Goal: Task Accomplishment & Management: Manage account settings

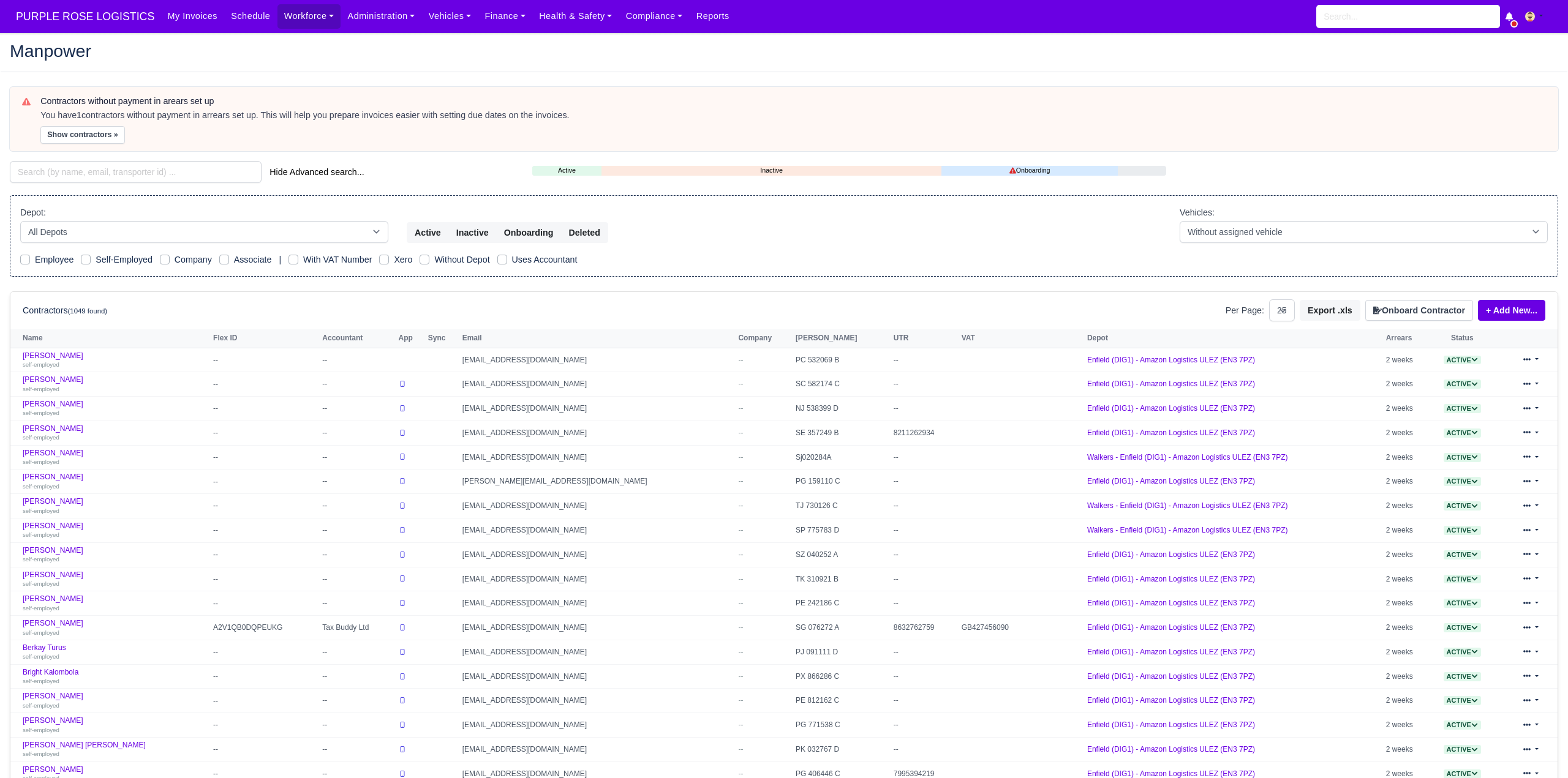
select select "25"
drag, startPoint x: 102, startPoint y: 168, endPoint x: 83, endPoint y: 179, distance: 22.0
click at [100, 170] on input "search" at bounding box center [135, 172] width 252 height 22
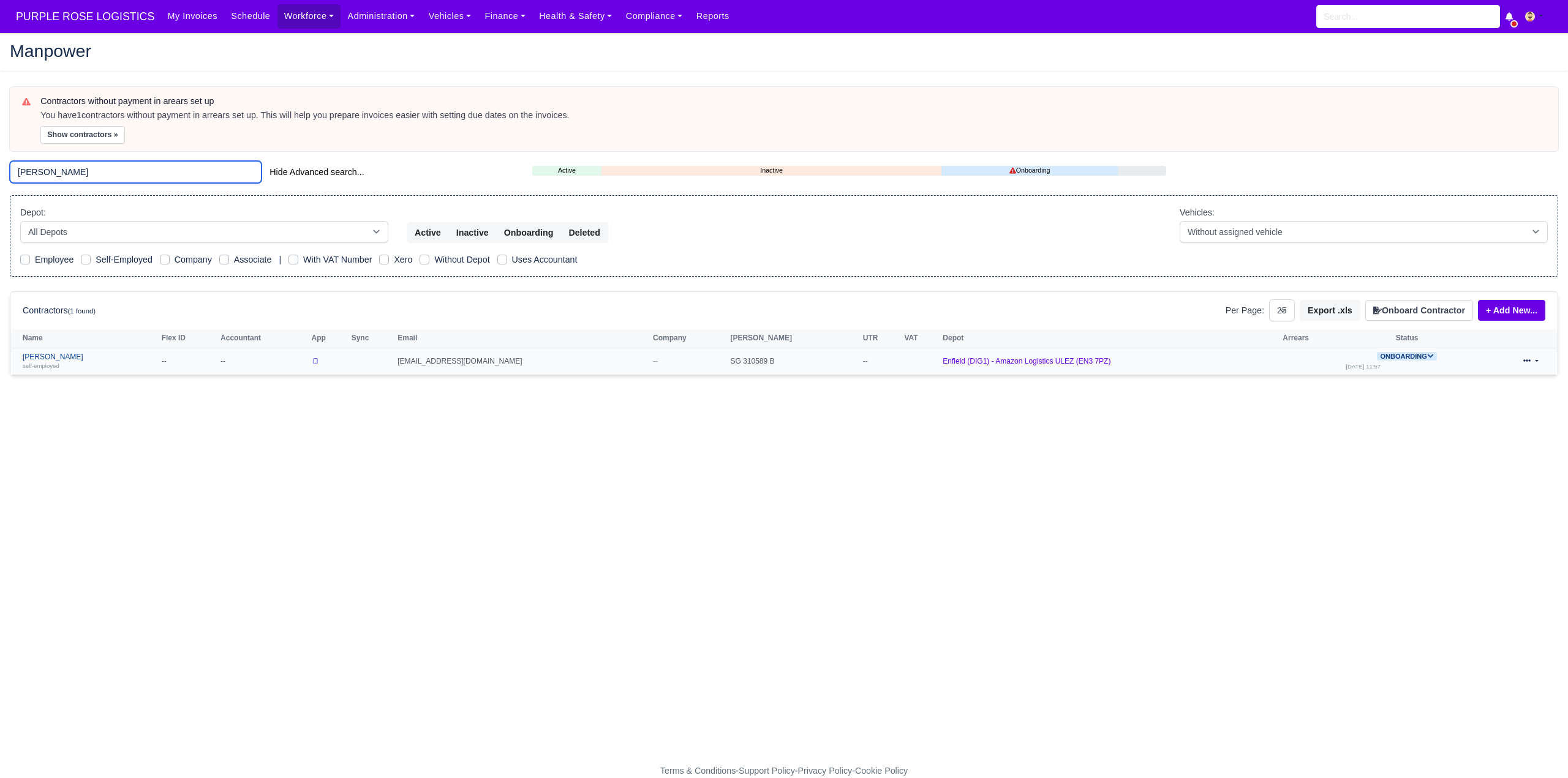
type input "gideon"
click at [73, 353] on link "Gideon Atobamrere self-employed" at bounding box center [89, 361] width 133 height 18
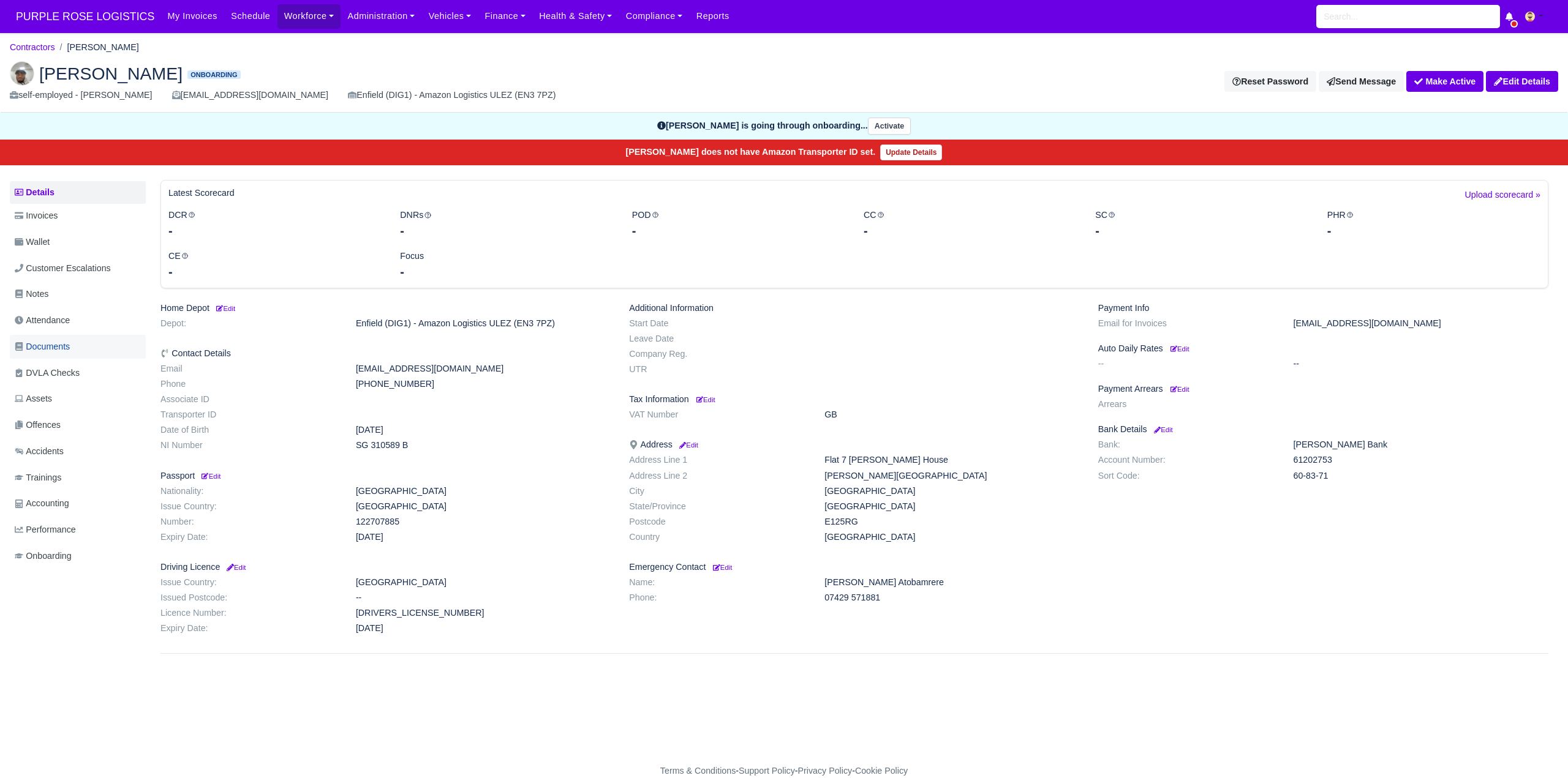
click at [70, 349] on span "Documents" at bounding box center [42, 347] width 55 height 14
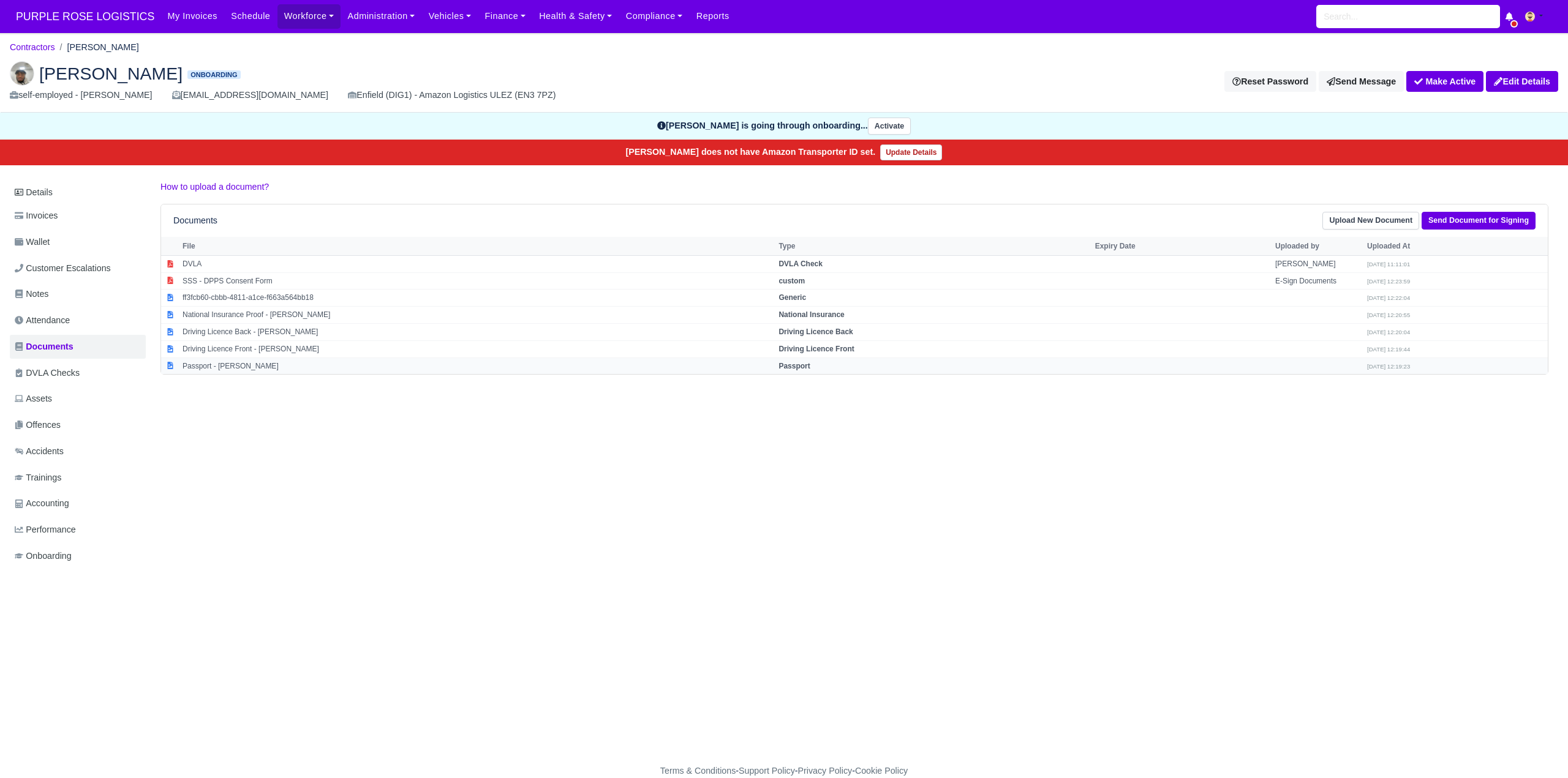
click at [810, 363] on strong "Passport" at bounding box center [794, 366] width 31 height 8
select select "passport"
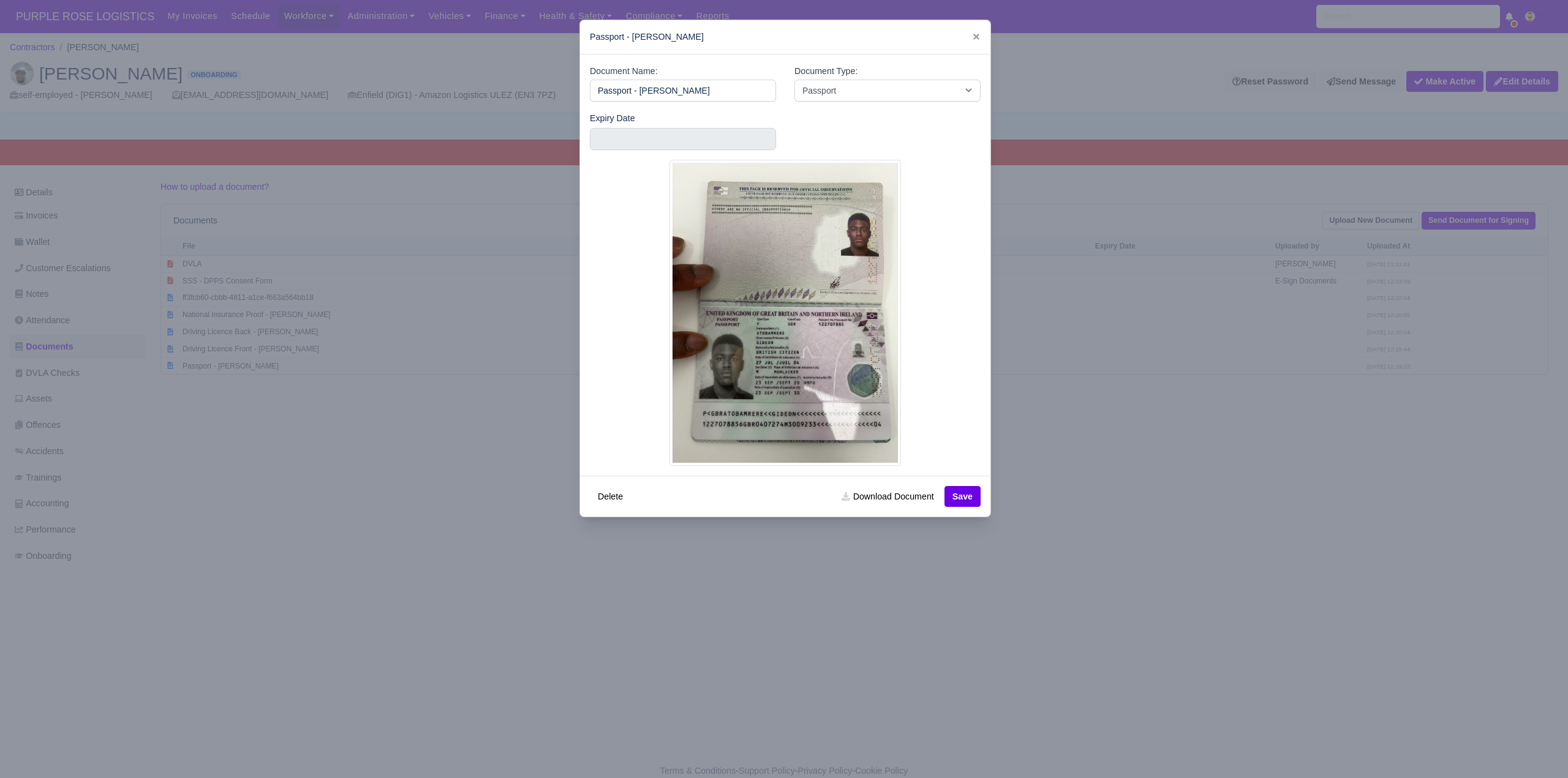
click at [1109, 461] on div at bounding box center [784, 389] width 1568 height 778
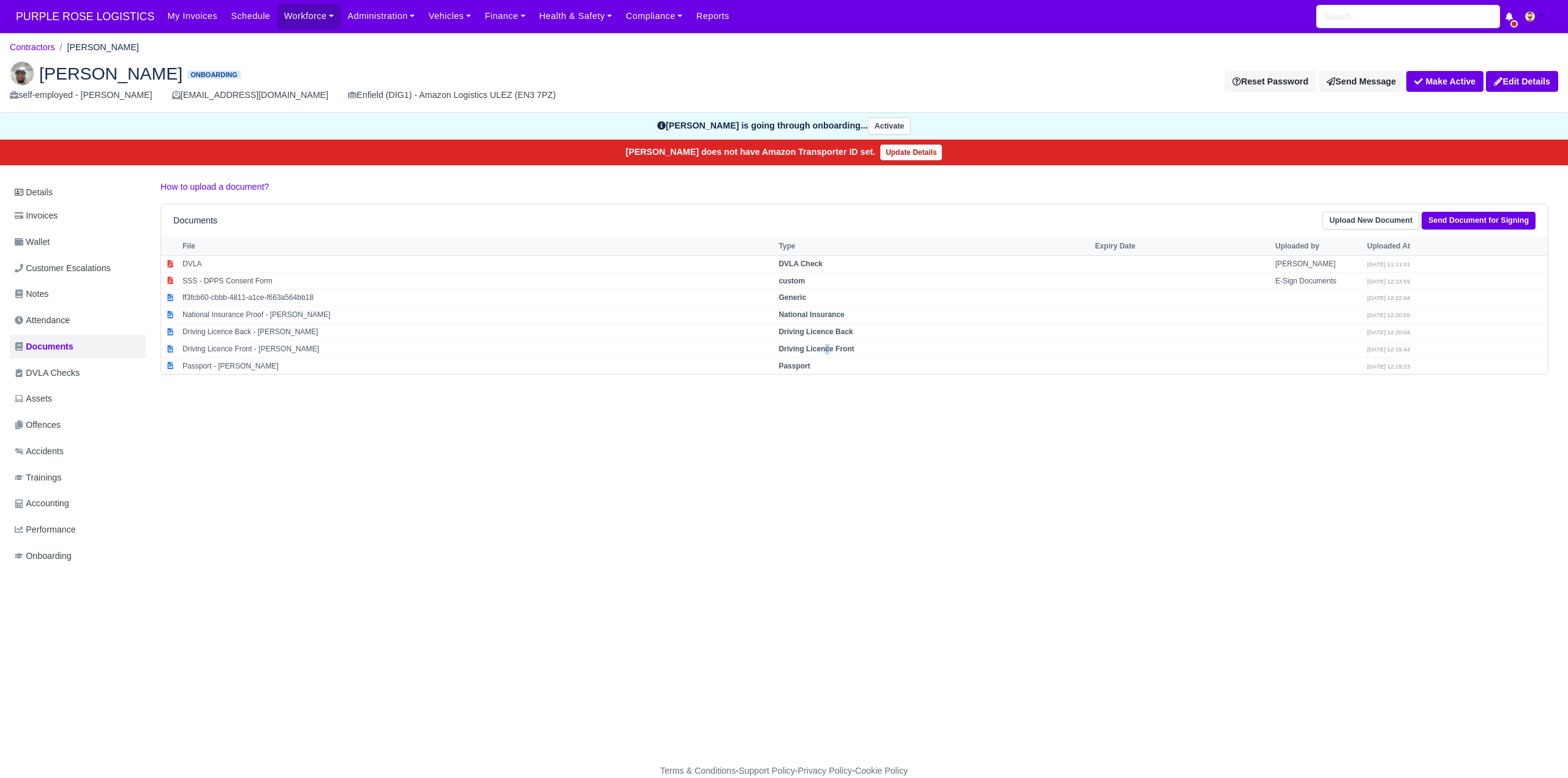
drag, startPoint x: 852, startPoint y: 352, endPoint x: 1036, endPoint y: 446, distance: 206.6
click at [886, 369] on tbody "DVLA DVLA Check Oana Ciordas Aug 22, 2025 11:11:01 SSS - DPPS Consent Form cust…" at bounding box center [855, 314] width 1387 height 118
drag, startPoint x: 957, startPoint y: 460, endPoint x: 951, endPoint y: 452, distance: 10.0
click at [951, 452] on div "Details Invoices Wallet Customer Escalations Notes Attendance Documents DVLA Ch…" at bounding box center [784, 386] width 1549 height 412
drag, startPoint x: 825, startPoint y: 348, endPoint x: 891, endPoint y: 391, distance: 78.8
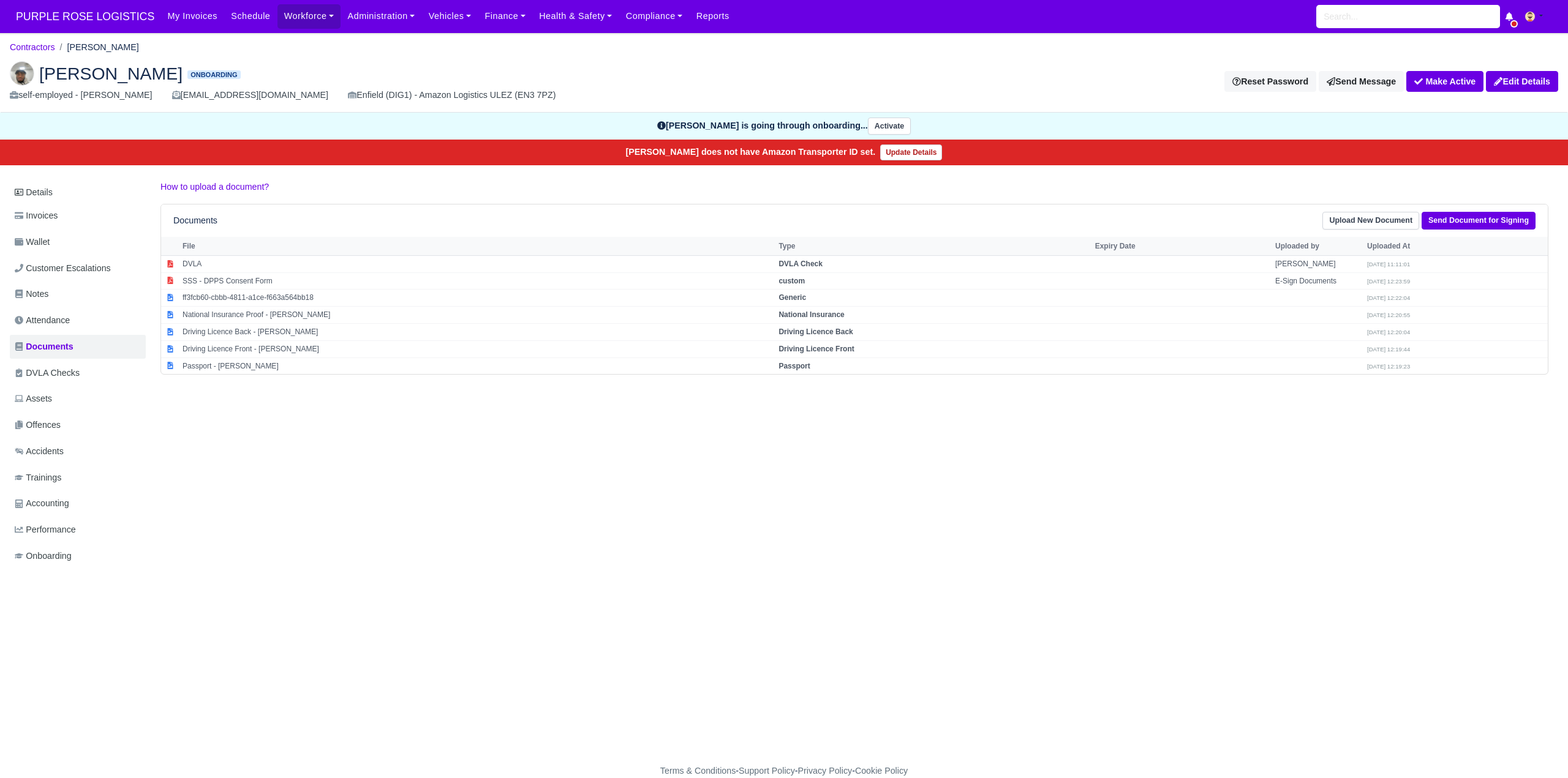
click at [826, 349] on strong "Driving Licence Front" at bounding box center [816, 348] width 76 height 8
select select "driving-licence-front"
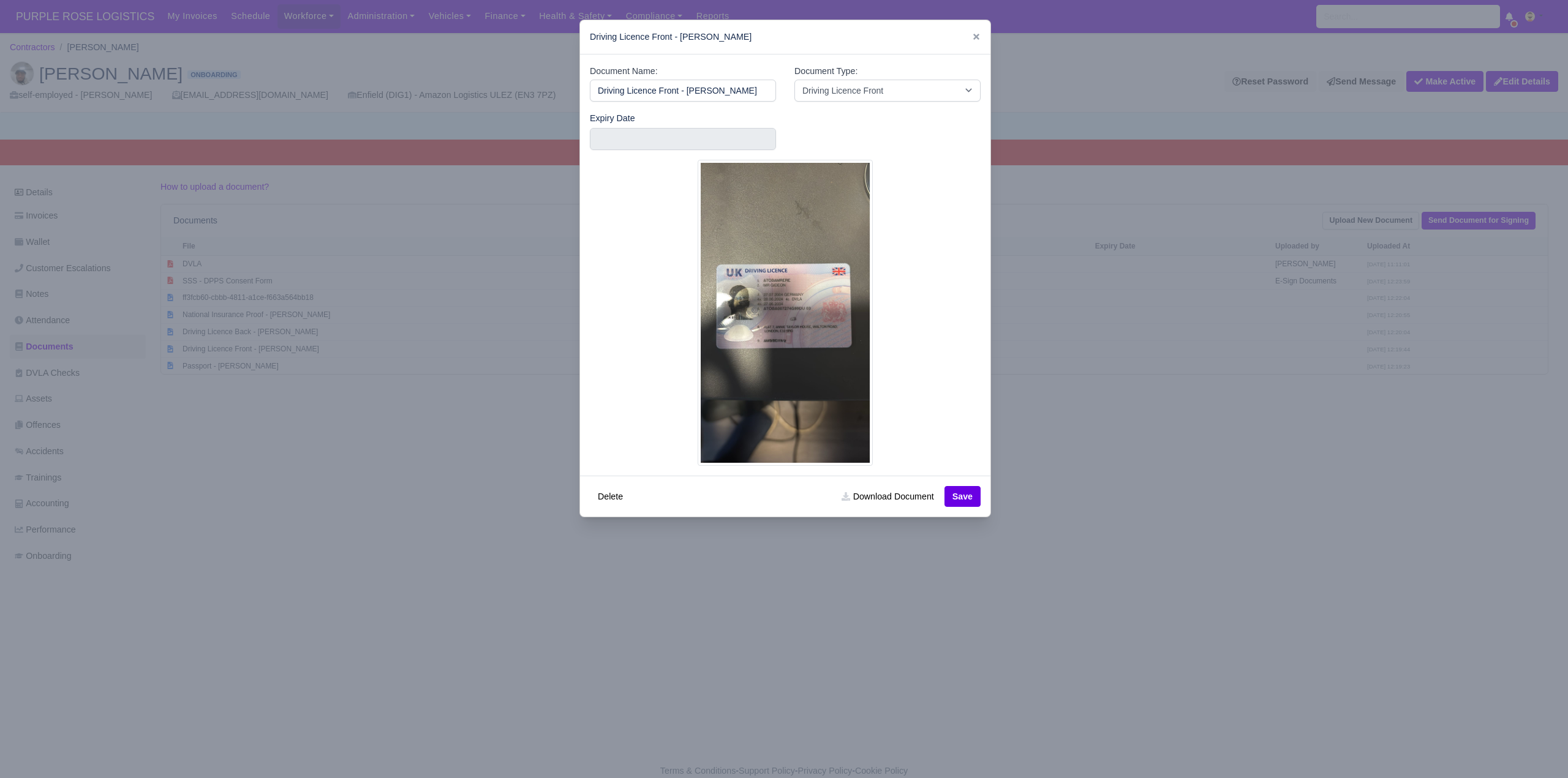
click at [1127, 540] on div at bounding box center [784, 389] width 1568 height 778
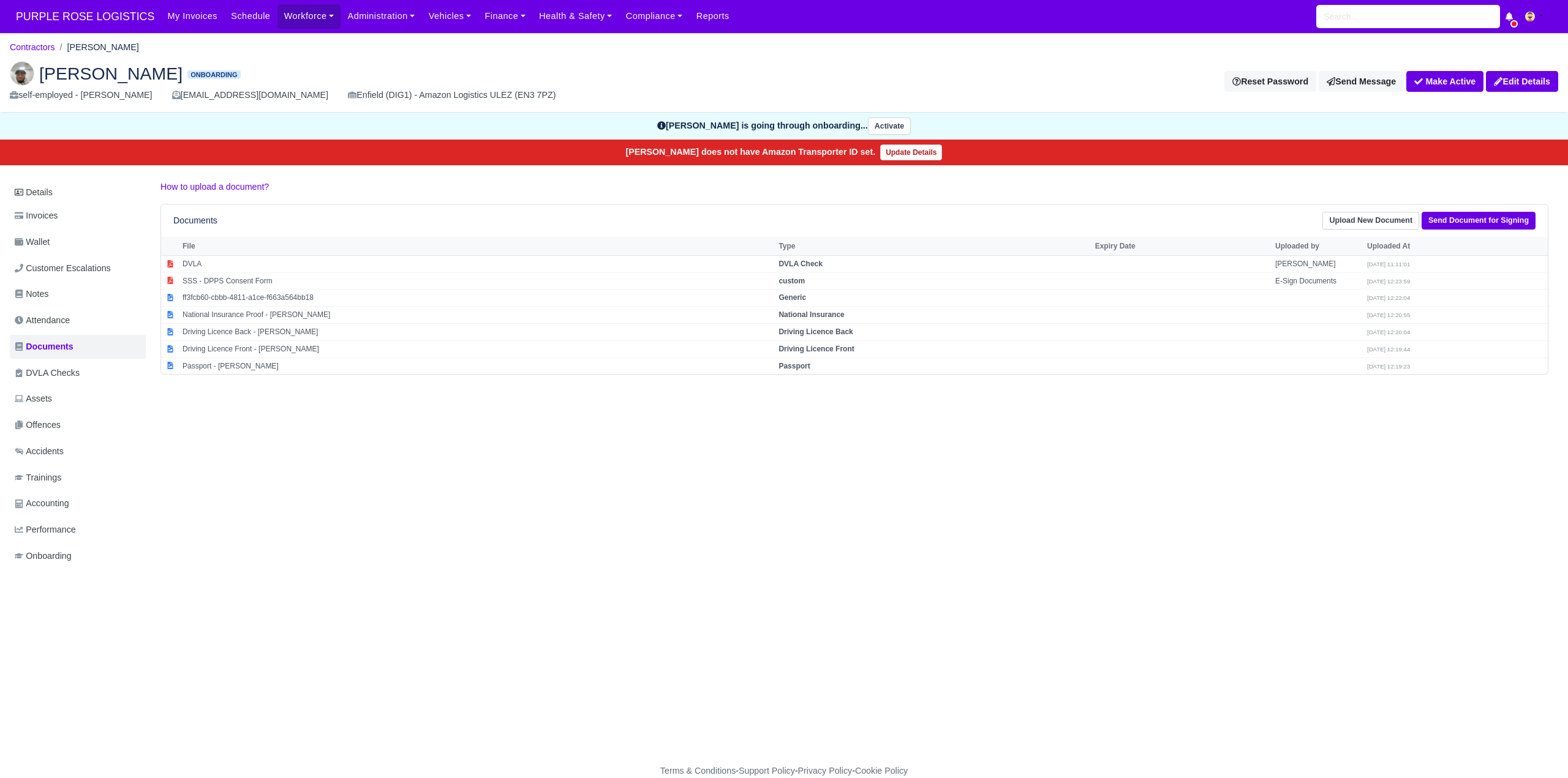
click at [874, 516] on div "Details Invoices Wallet Customer Escalations Notes Attendance Documents DVLA Ch…" at bounding box center [784, 386] width 1549 height 412
click at [48, 46] on link "Contractors" at bounding box center [32, 47] width 45 height 10
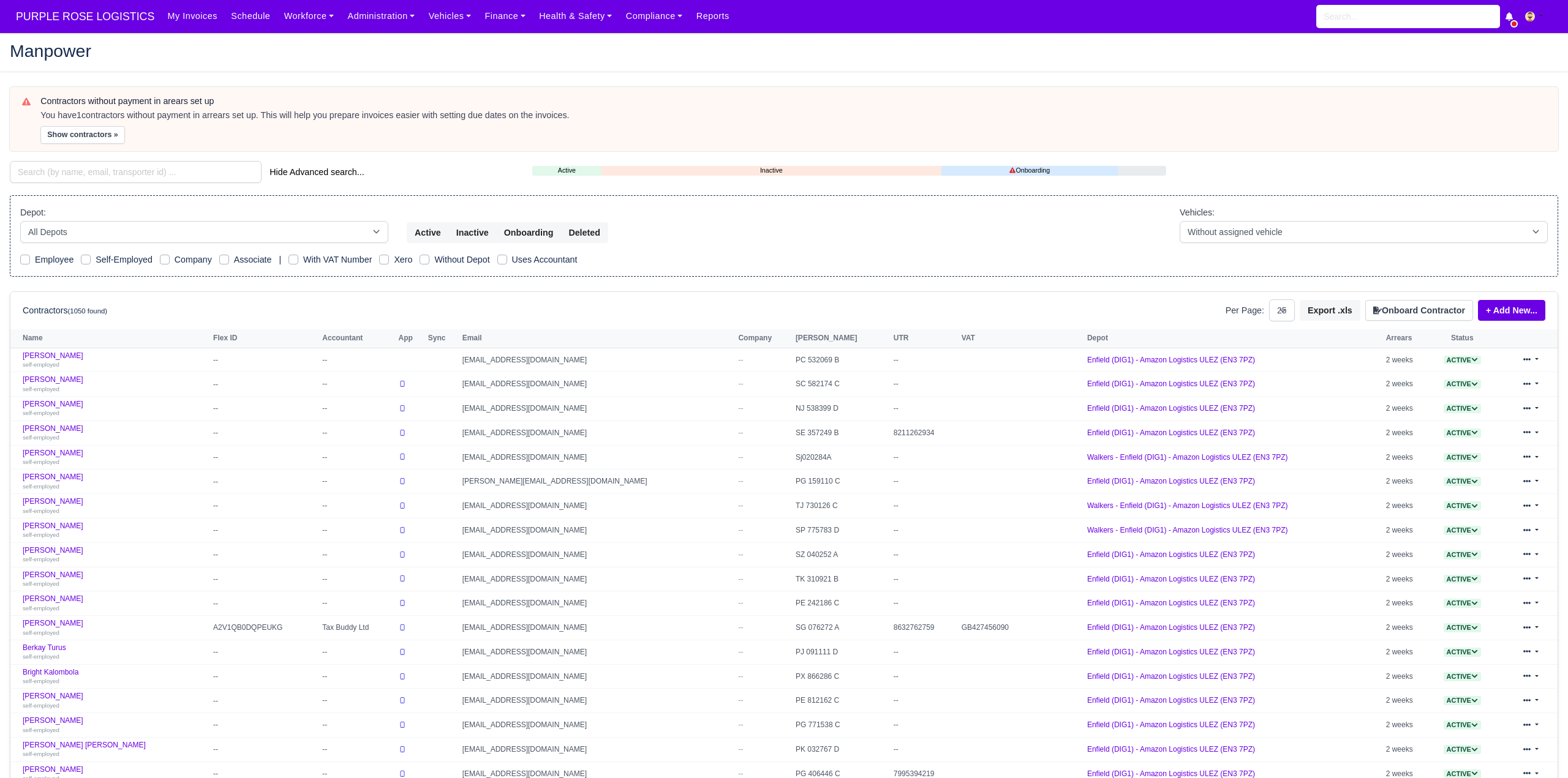
select select "25"
click at [106, 166] on input "search" at bounding box center [135, 172] width 252 height 22
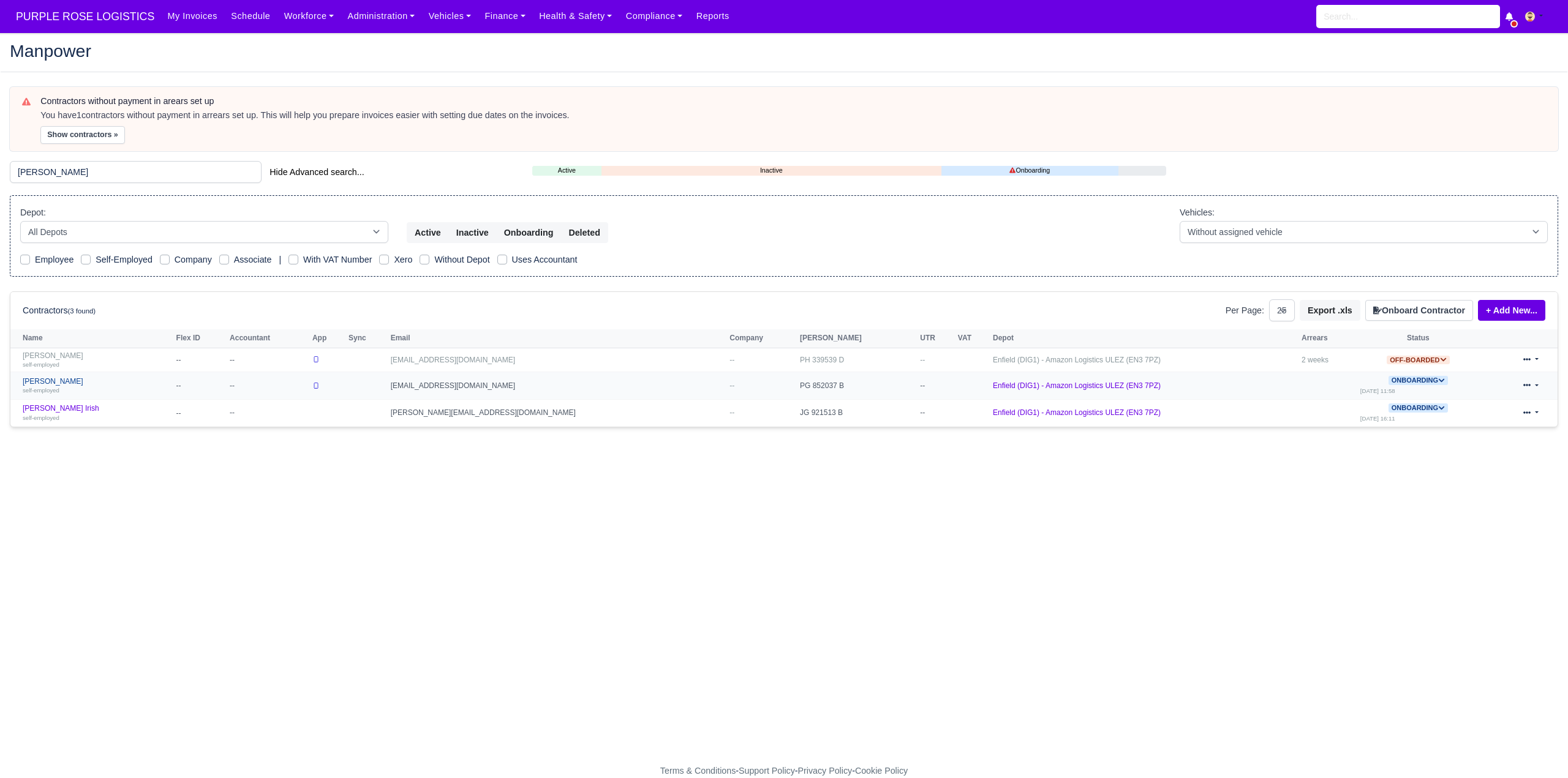
type input "reece"
click at [54, 378] on link "Reece Bendela self-employed" at bounding box center [96, 386] width 148 height 18
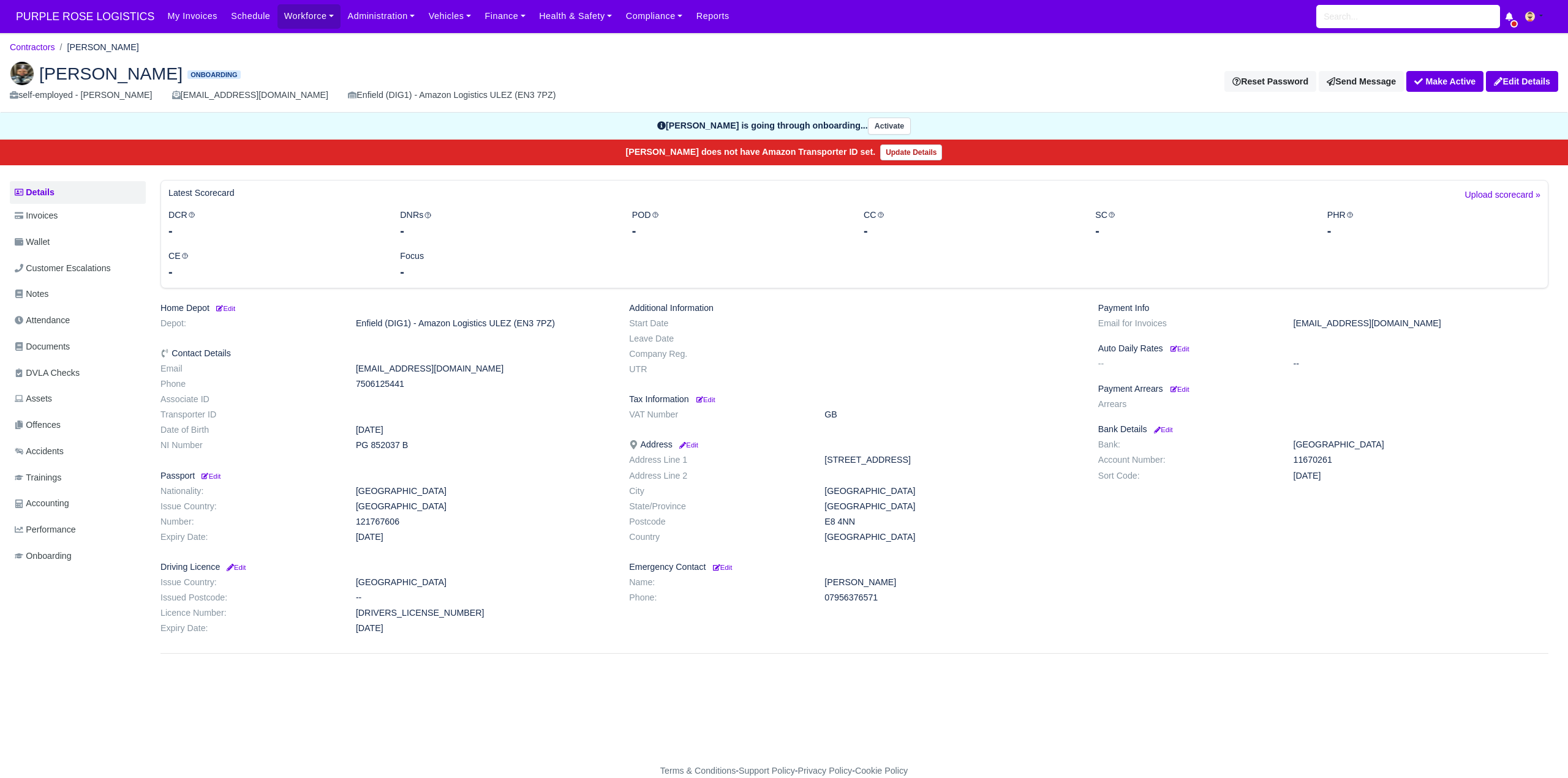
drag, startPoint x: 62, startPoint y: 345, endPoint x: 258, endPoint y: 446, distance: 220.5
click at [63, 346] on span "Documents" at bounding box center [42, 347] width 55 height 14
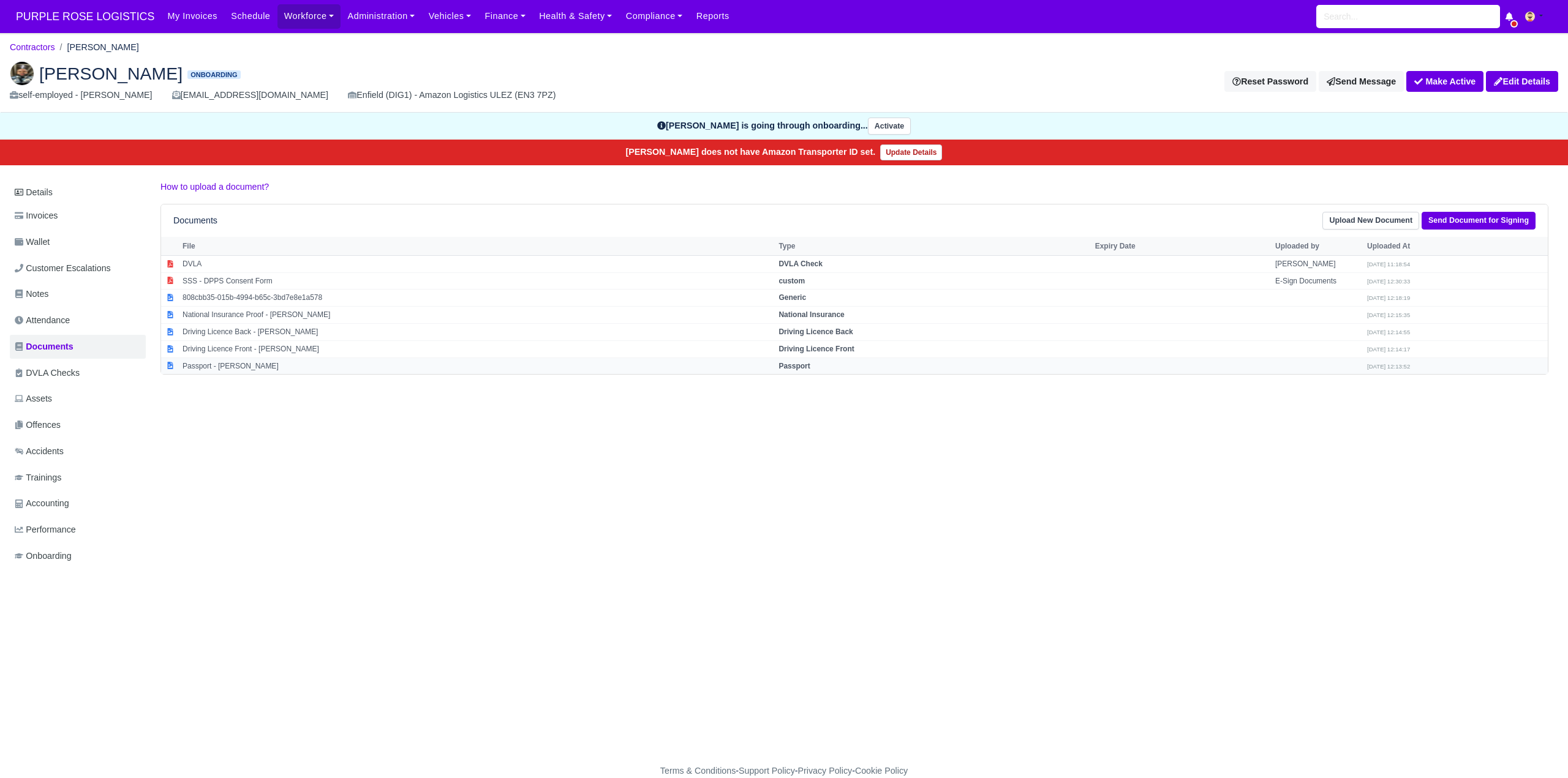
click at [807, 365] on strong "Passport" at bounding box center [794, 366] width 31 height 8
select select "passport"
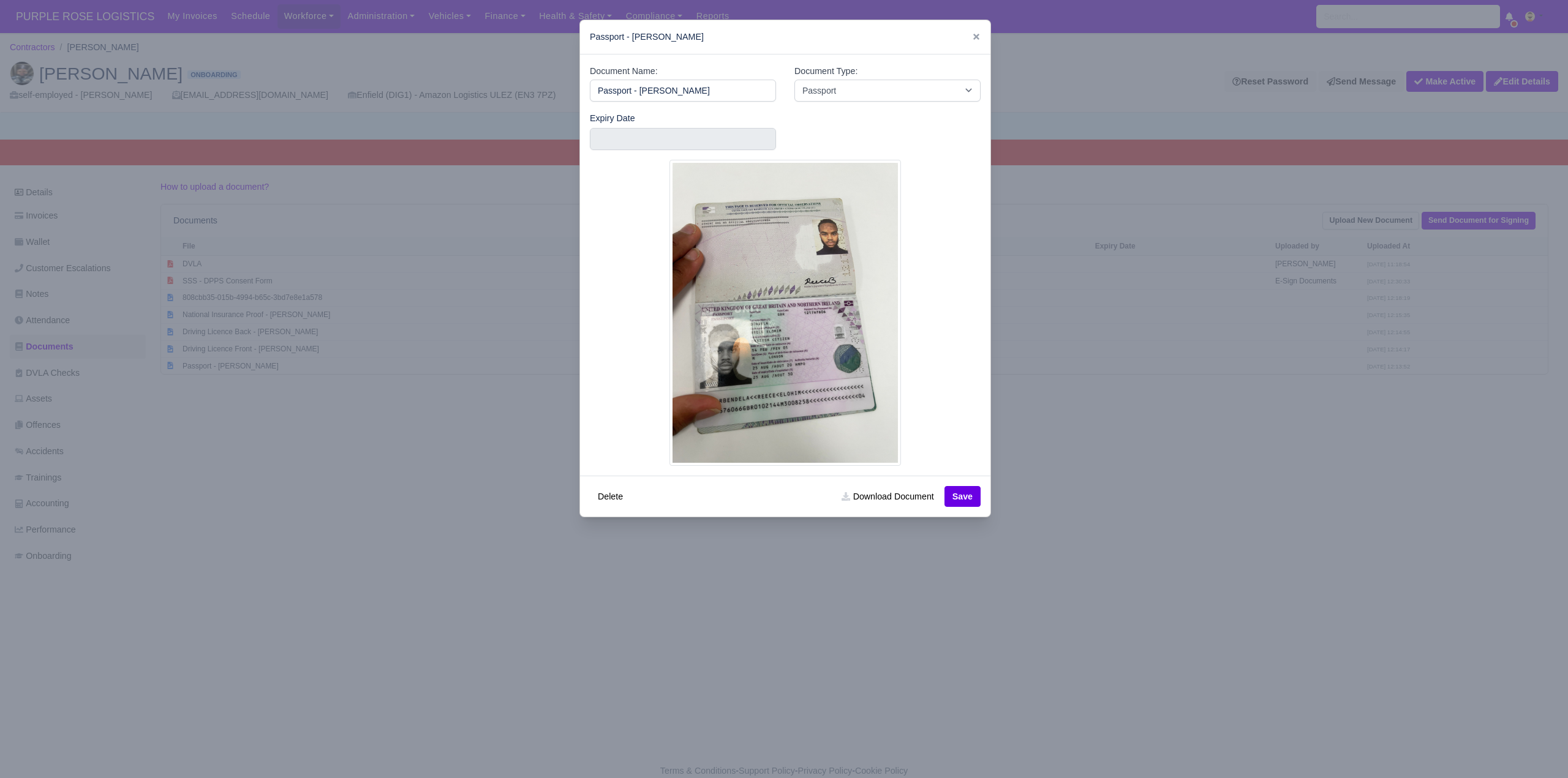
click at [1066, 525] on div at bounding box center [784, 389] width 1568 height 778
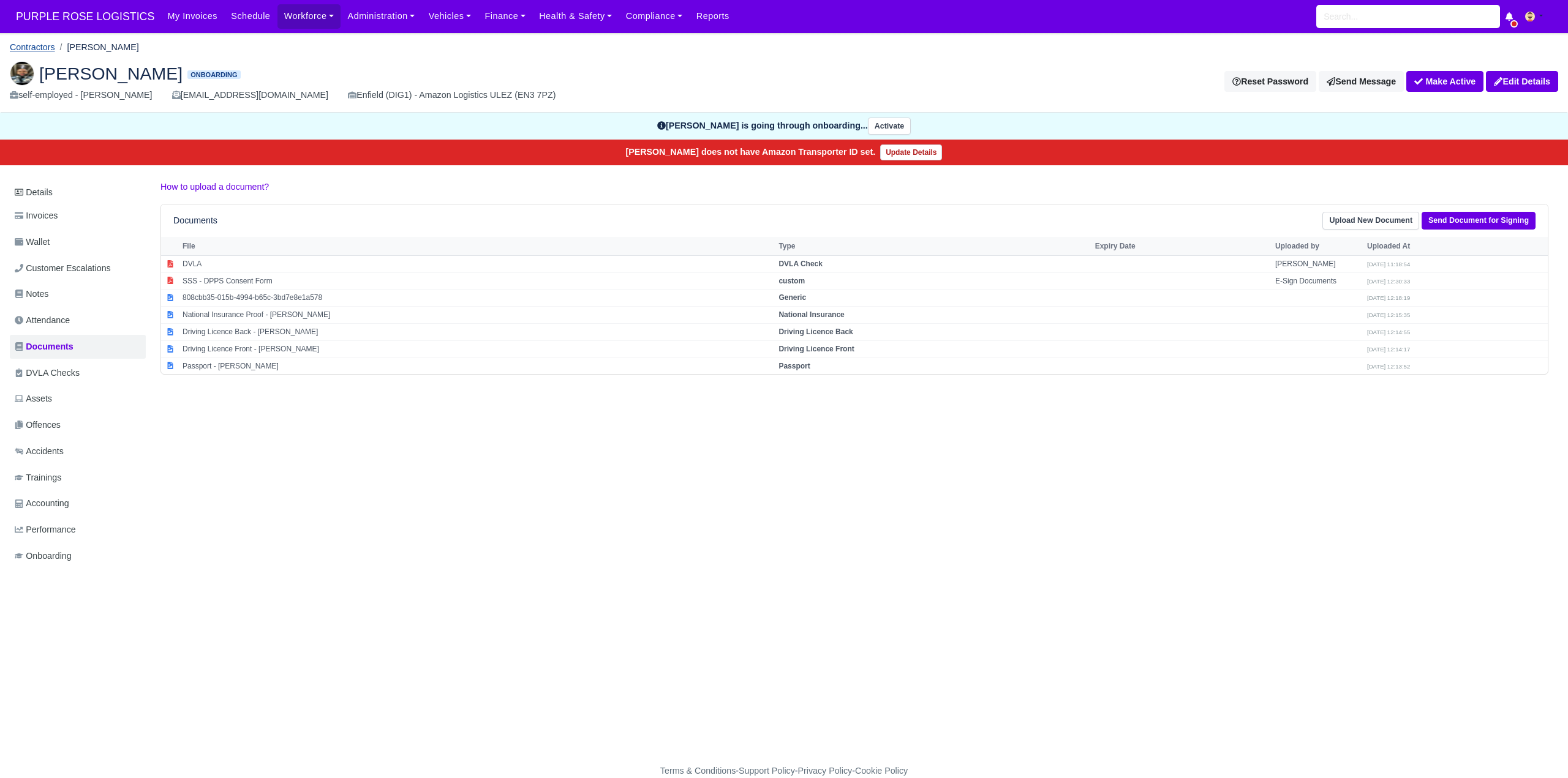
click at [24, 48] on link "Contractors" at bounding box center [32, 47] width 45 height 10
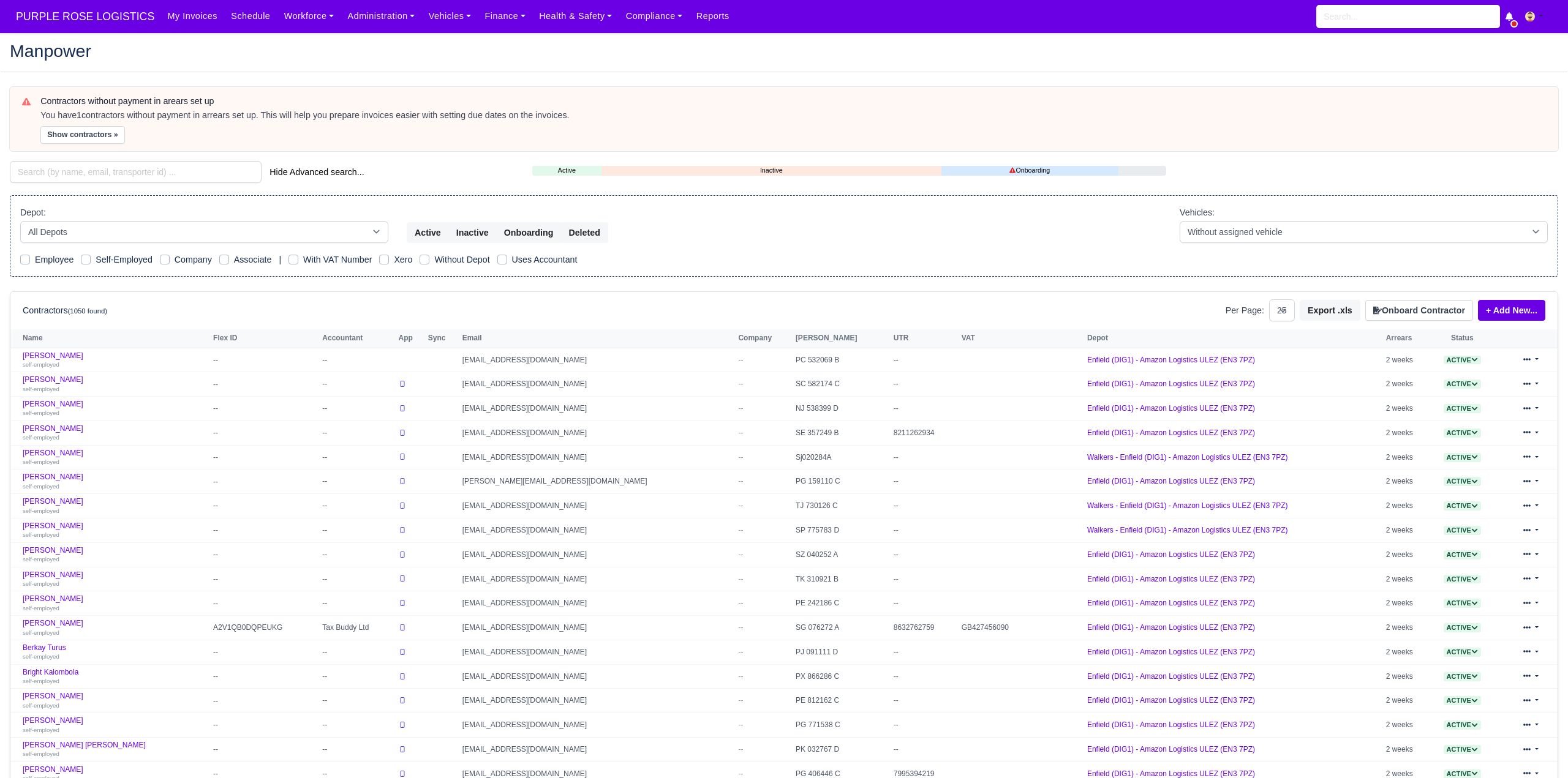
select select "25"
click at [101, 167] on input "search" at bounding box center [135, 172] width 252 height 22
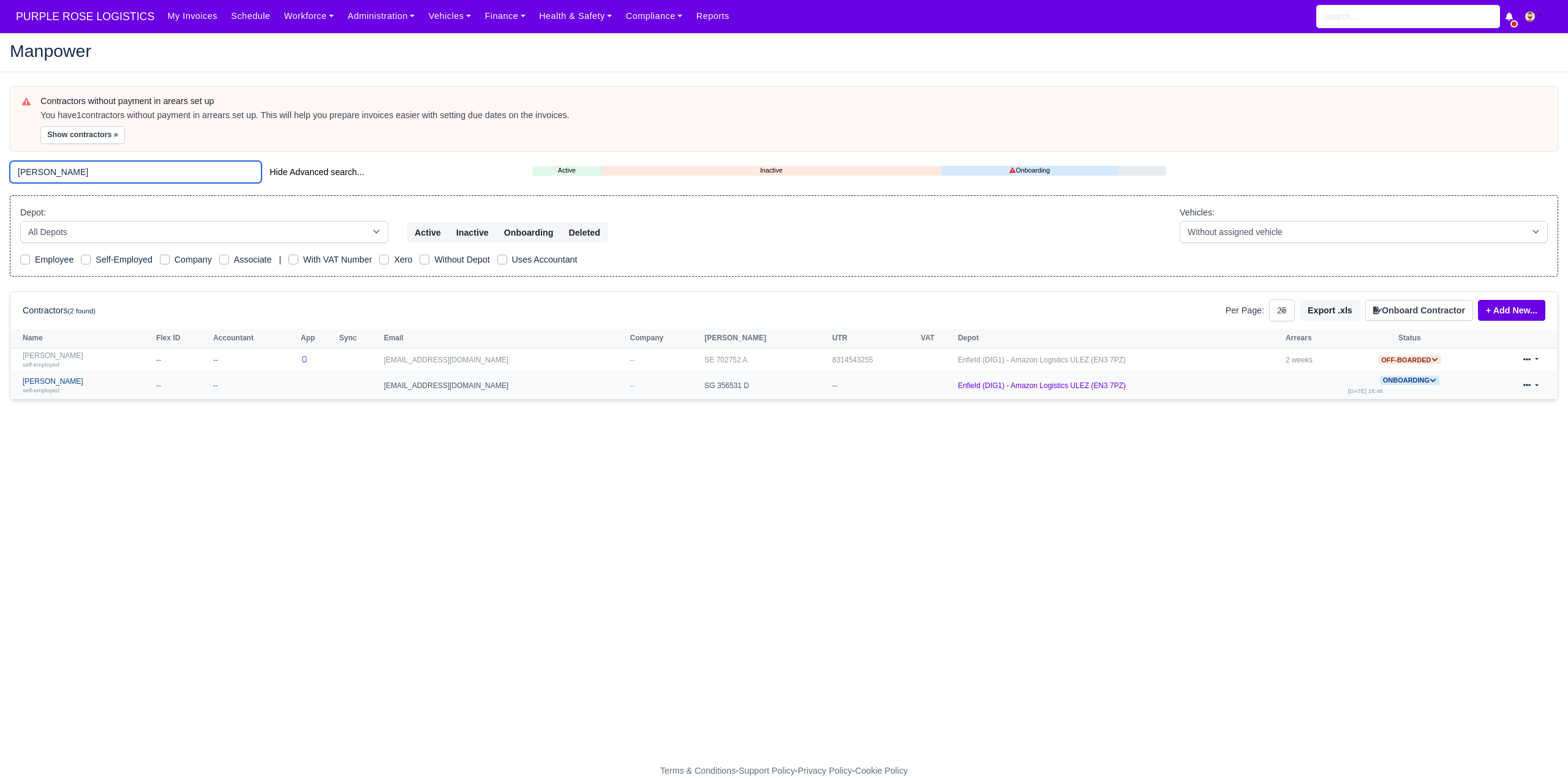
type input "awale"
click at [63, 381] on link "Anders Awale self-employed" at bounding box center [86, 386] width 128 height 18
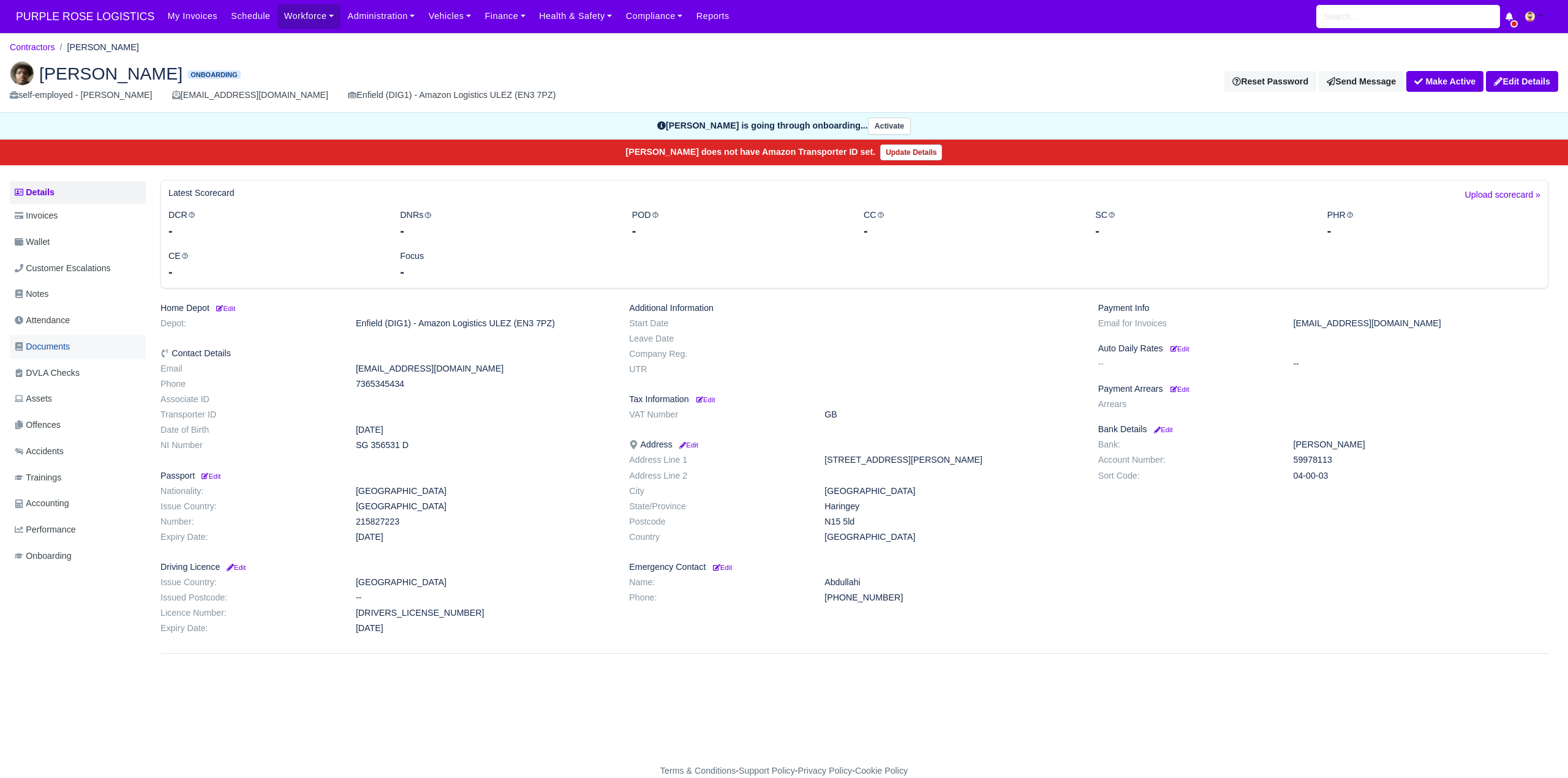
click at [37, 341] on span "Documents" at bounding box center [42, 347] width 55 height 14
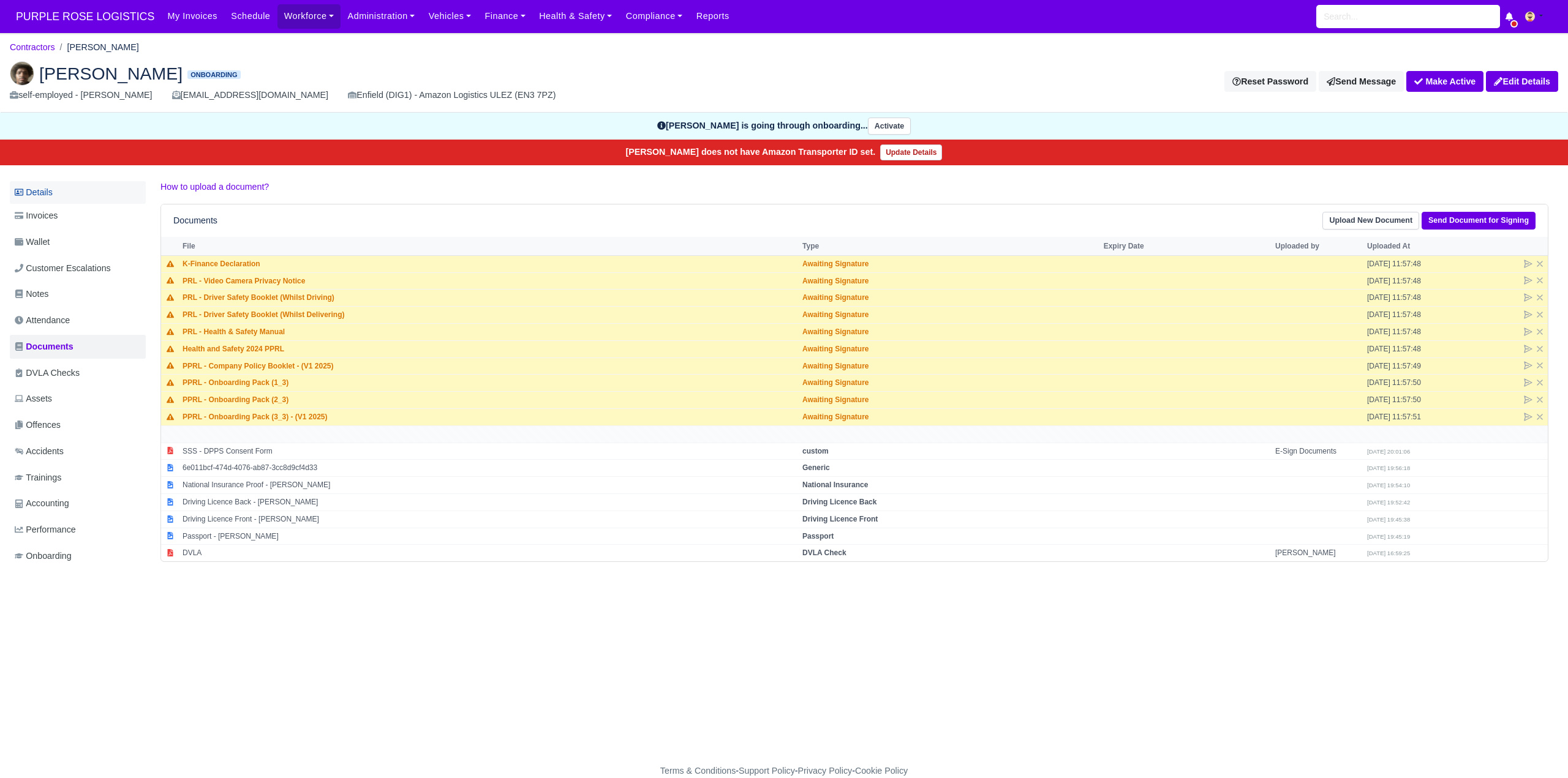
click at [52, 196] on link "Details" at bounding box center [78, 193] width 136 height 23
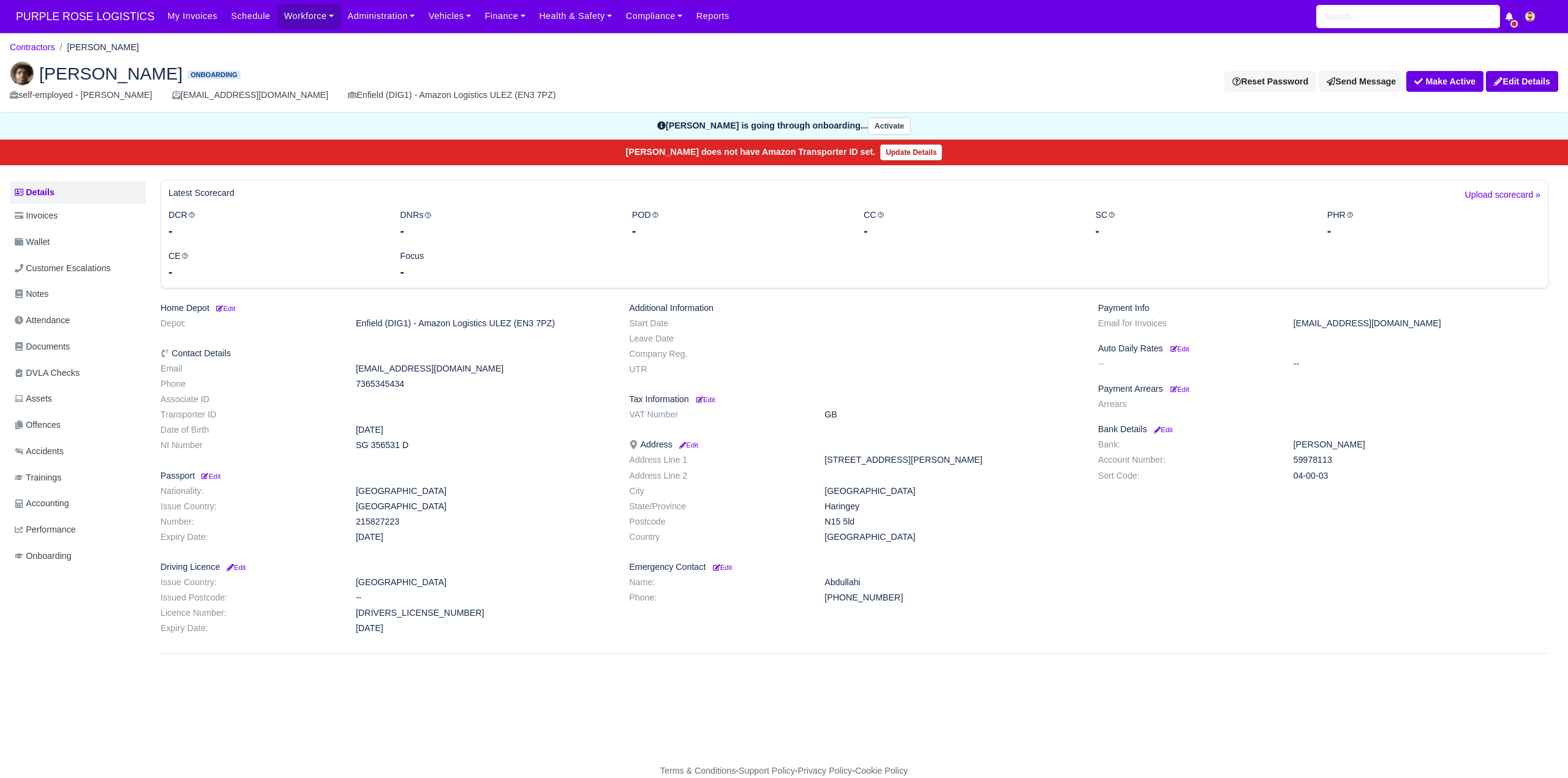
drag, startPoint x: 58, startPoint y: 345, endPoint x: 572, endPoint y: 336, distance: 514.1
click at [60, 345] on span "Documents" at bounding box center [42, 347] width 55 height 14
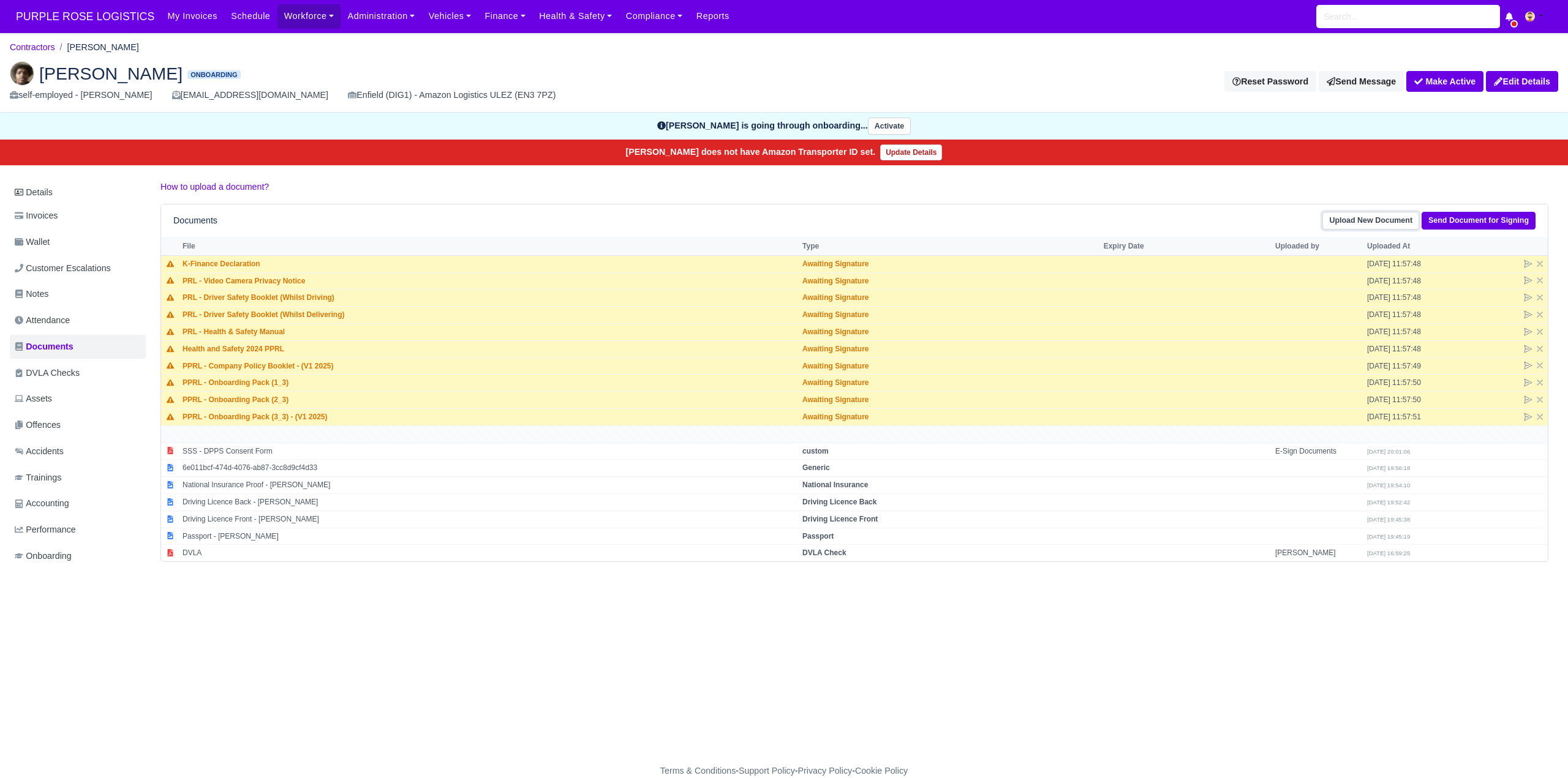
click at [1372, 218] on link "Upload New Document" at bounding box center [1371, 220] width 97 height 18
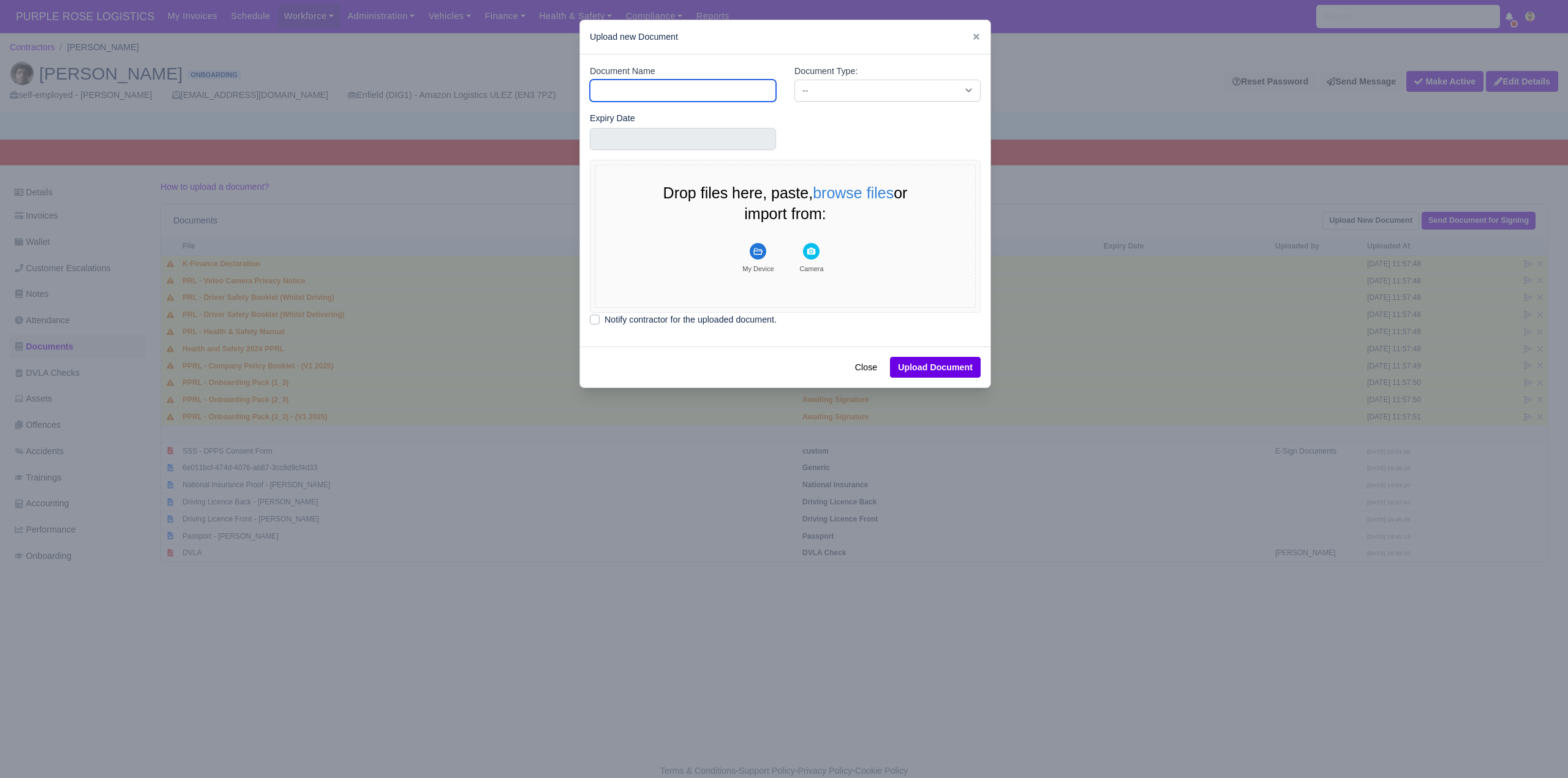
click at [638, 92] on input "Document Name" at bounding box center [683, 90] width 187 height 22
type input "RTW"
click at [670, 139] on input "text" at bounding box center [683, 138] width 187 height 22
click at [622, 176] on select "2021 2022 2023 2024 2025 2026 2027 2028 2029 2030 2031 2032 2033 2034 2035 2036…" at bounding box center [630, 184] width 55 height 26
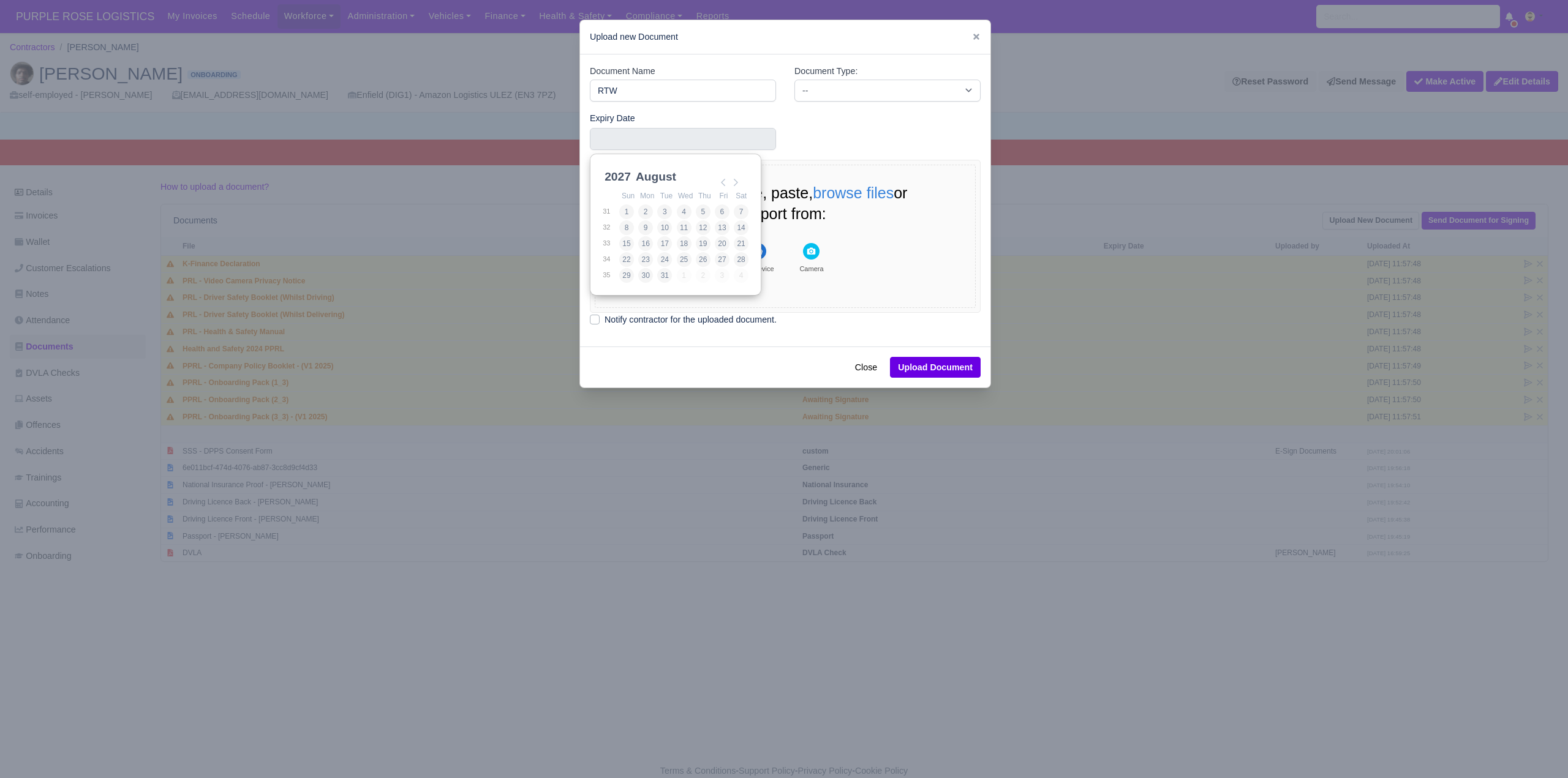
click at [658, 173] on select "January February March April May June July August September October November De…" at bounding box center [674, 184] width 82 height 26
type input "[DATE]"
click at [816, 90] on select "-- Accounting Engagement Letter Age Verification Confirmation Background Check …" at bounding box center [888, 90] width 187 height 22
select select "right-to-work"
click at [794, 79] on select "-- Accounting Engagement Letter Age Verification Confirmation Background Check …" at bounding box center [888, 90] width 187 height 22
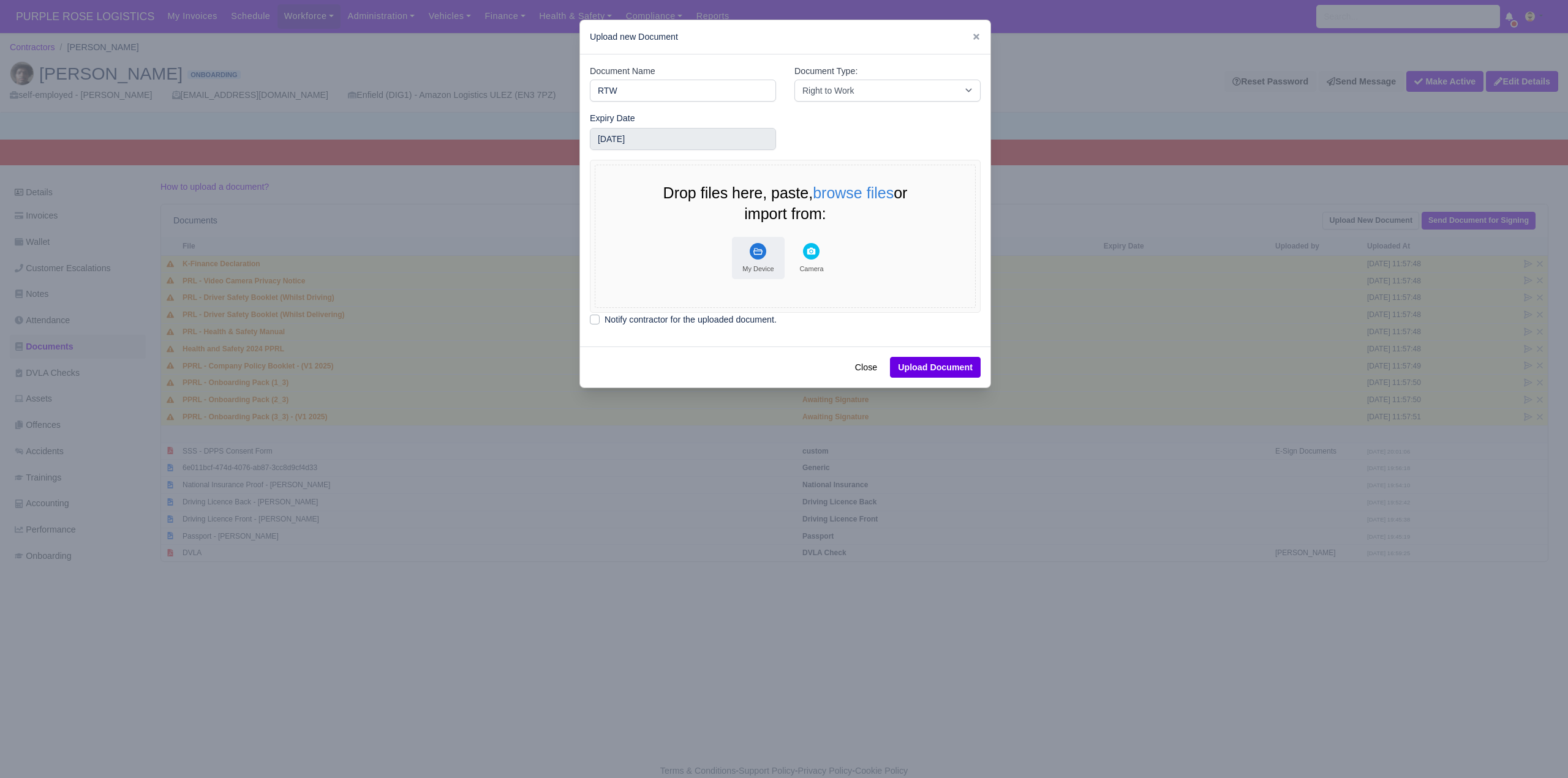
click at [752, 248] on rect "File Uploader" at bounding box center [758, 251] width 17 height 17
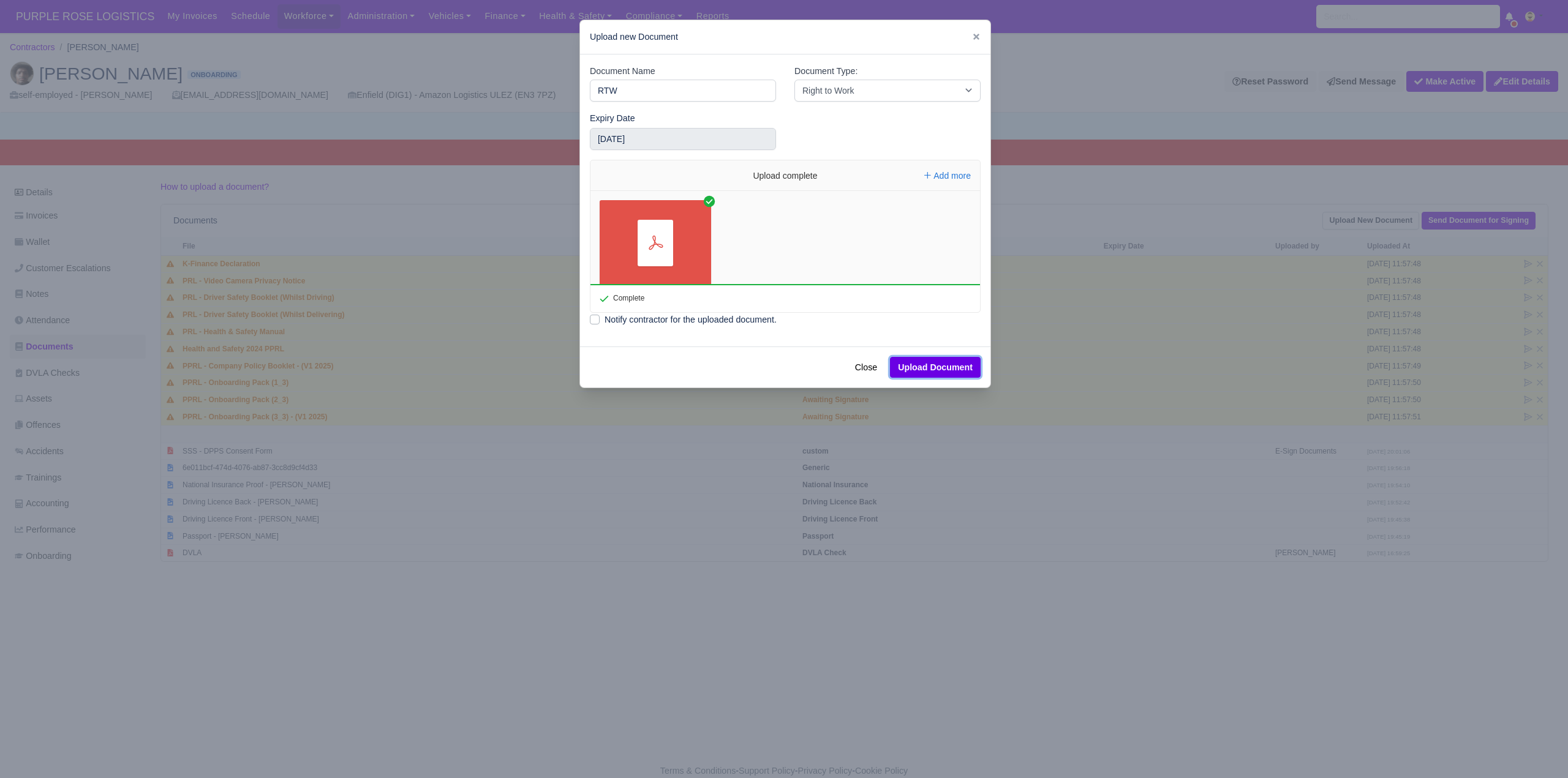
click at [936, 364] on button "Upload Document" at bounding box center [935, 367] width 91 height 21
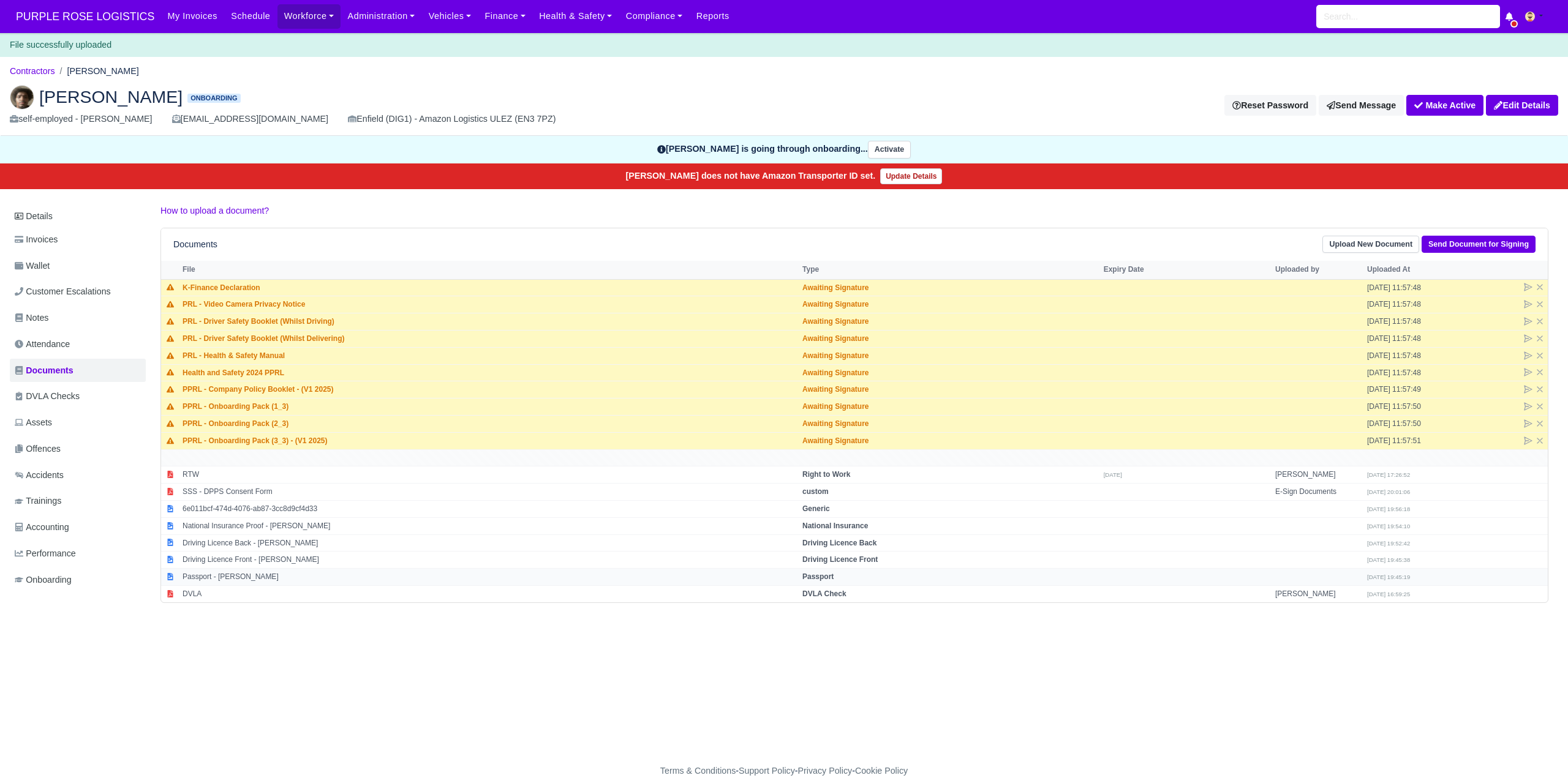
click at [818, 579] on strong "Passport" at bounding box center [818, 576] width 31 height 8
select select "passport"
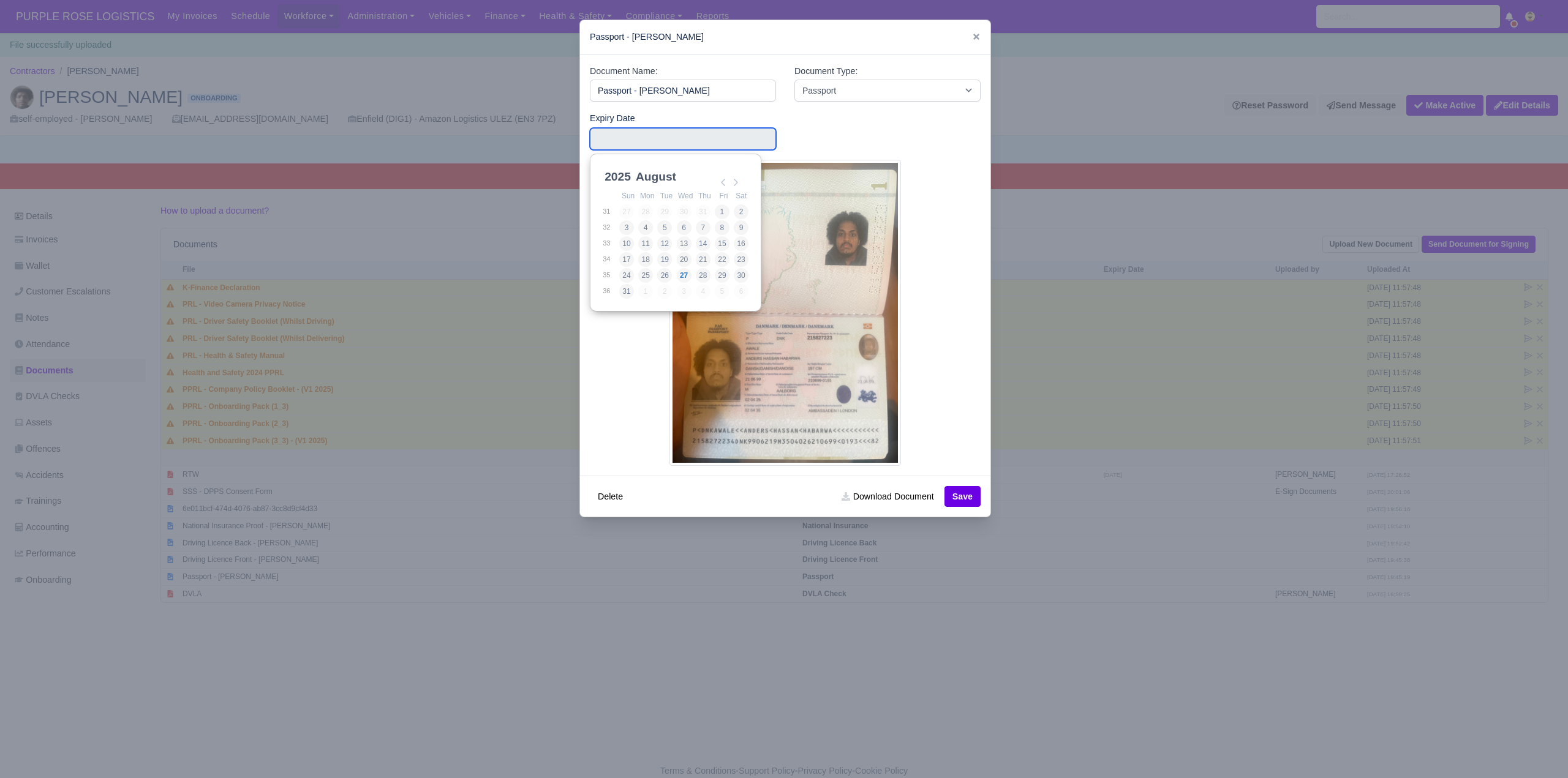
click at [679, 134] on input "Use the arrow keys to pick a date" at bounding box center [683, 138] width 187 height 22
click at [622, 176] on select "2025 2026 2027 2028 2029 2030 2031 2032 2033 2034 2035 2036 2037 2038 2039 2040…" at bounding box center [630, 181] width 55 height 26
click at [664, 180] on select "January February March April May June July August September October November De…" at bounding box center [674, 181] width 82 height 26
type input "2035-03-02"
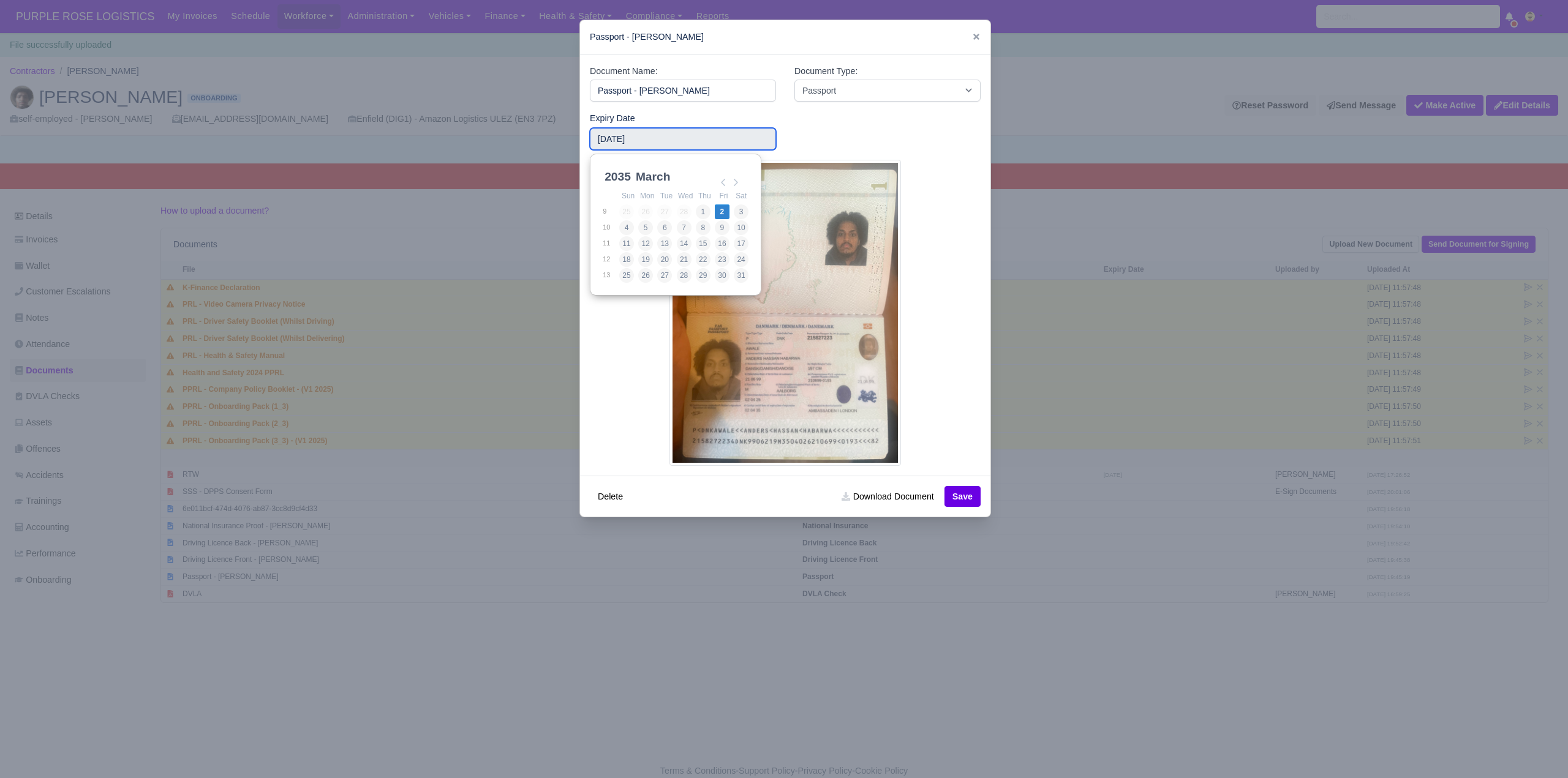
drag, startPoint x: 724, startPoint y: 212, endPoint x: 815, endPoint y: 380, distance: 191.1
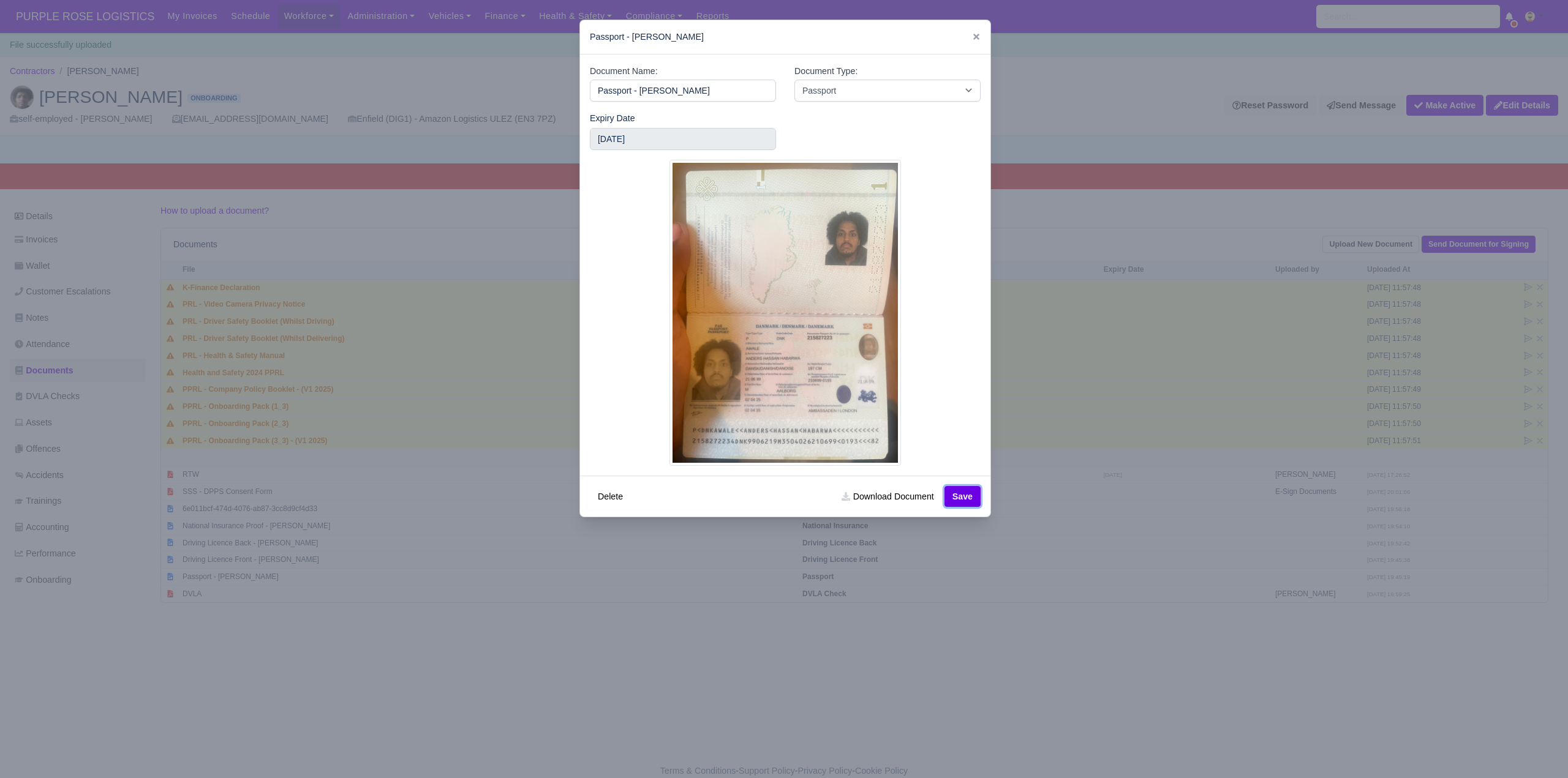
click at [951, 493] on button "Save" at bounding box center [963, 496] width 36 height 21
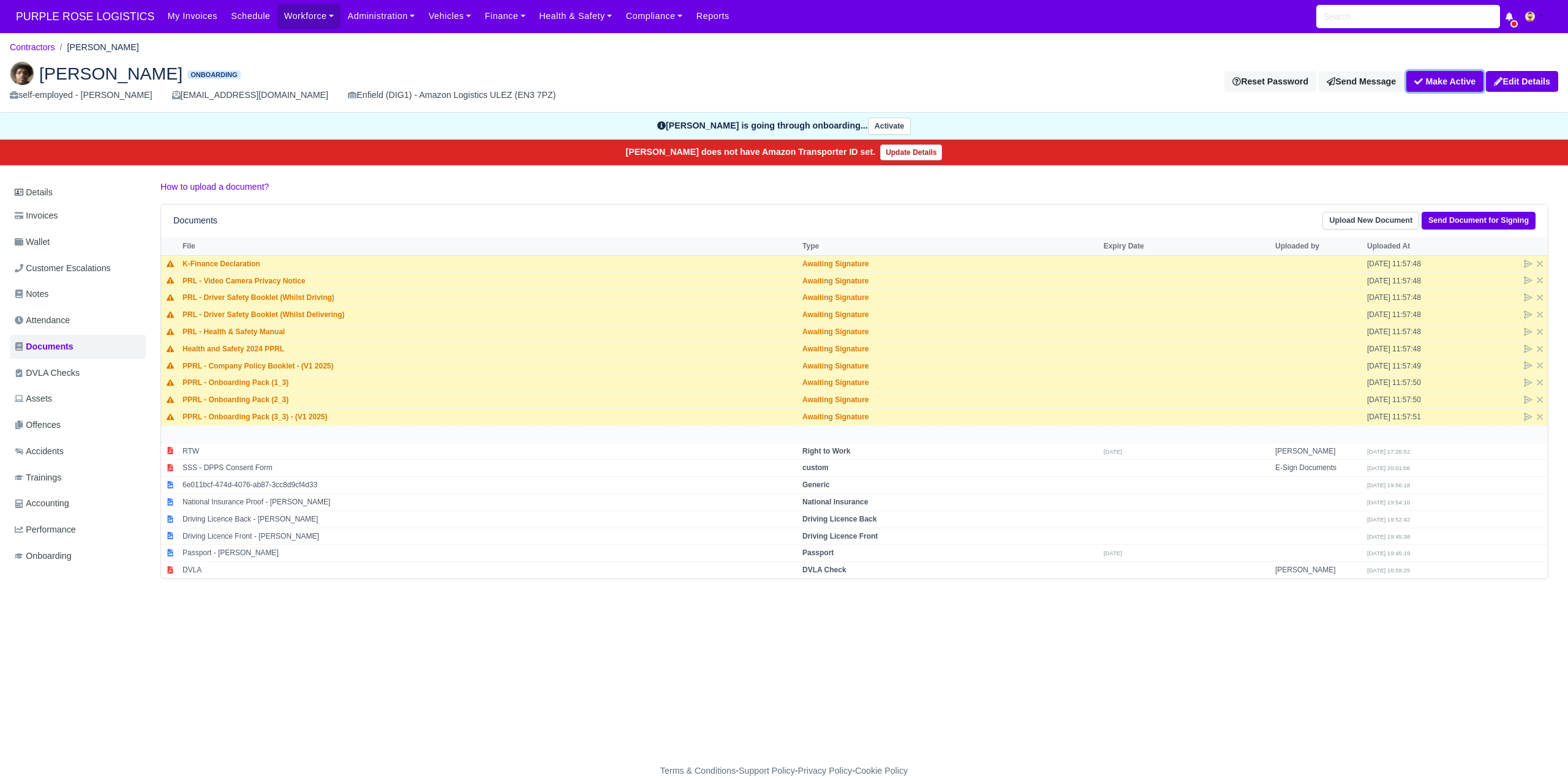
click at [1449, 74] on button "Make Active" at bounding box center [1445, 81] width 77 height 21
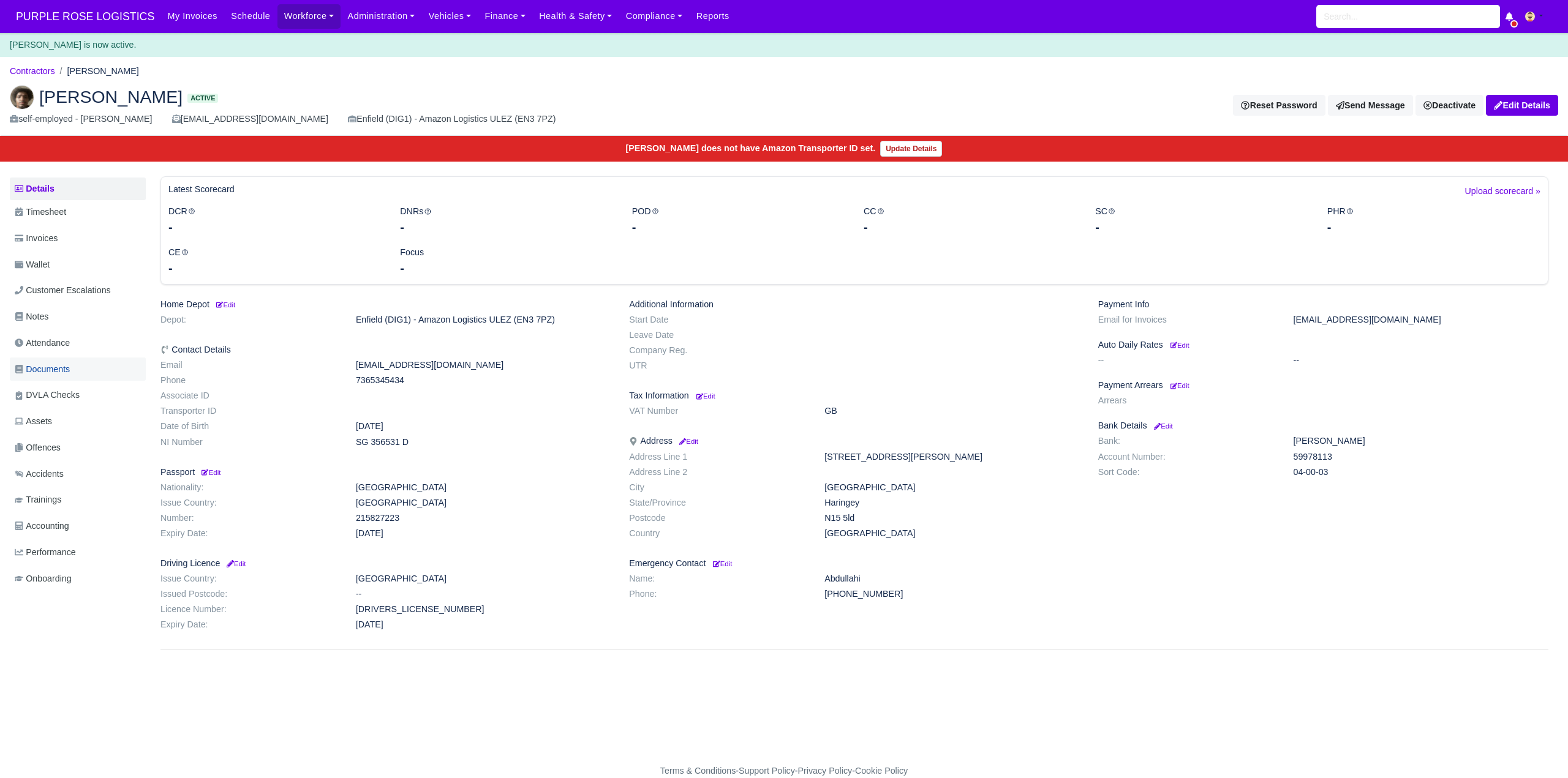
click at [57, 368] on span "Documents" at bounding box center [42, 369] width 55 height 14
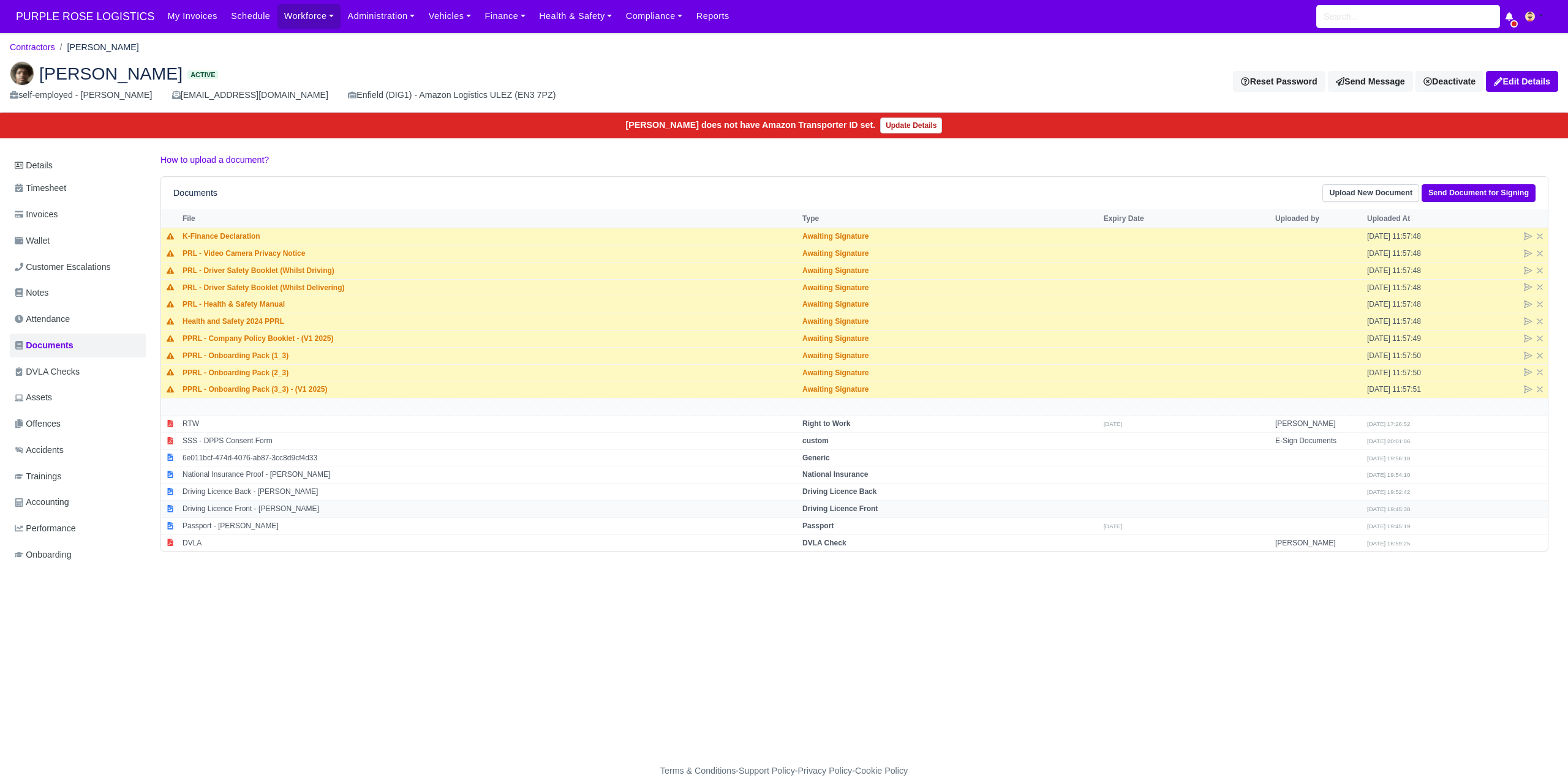
click at [846, 511] on strong "Driving Licence Front" at bounding box center [840, 508] width 76 height 8
select select "driving-licence-front"
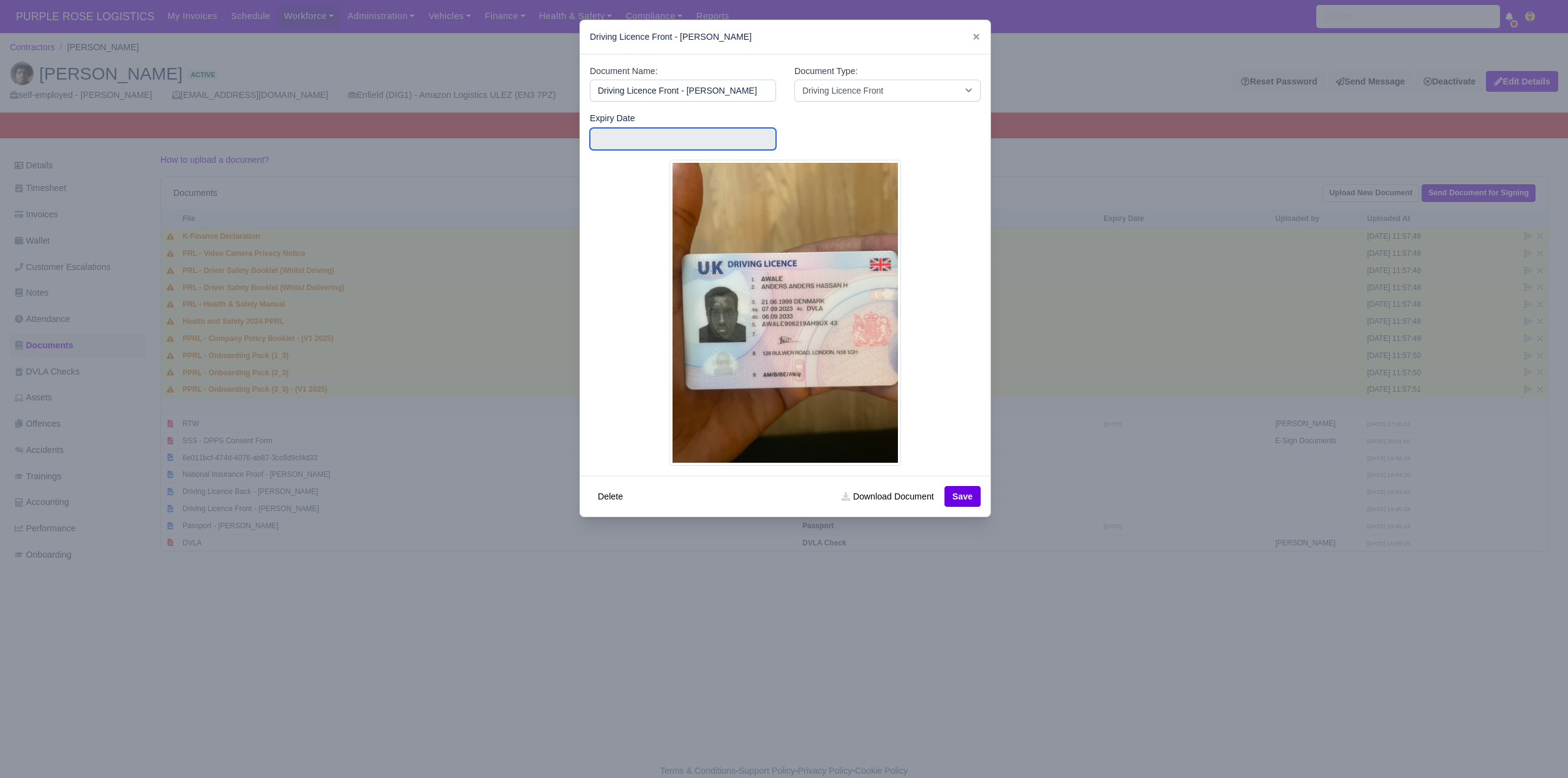
click at [618, 138] on input "text" at bounding box center [683, 138] width 187 height 22
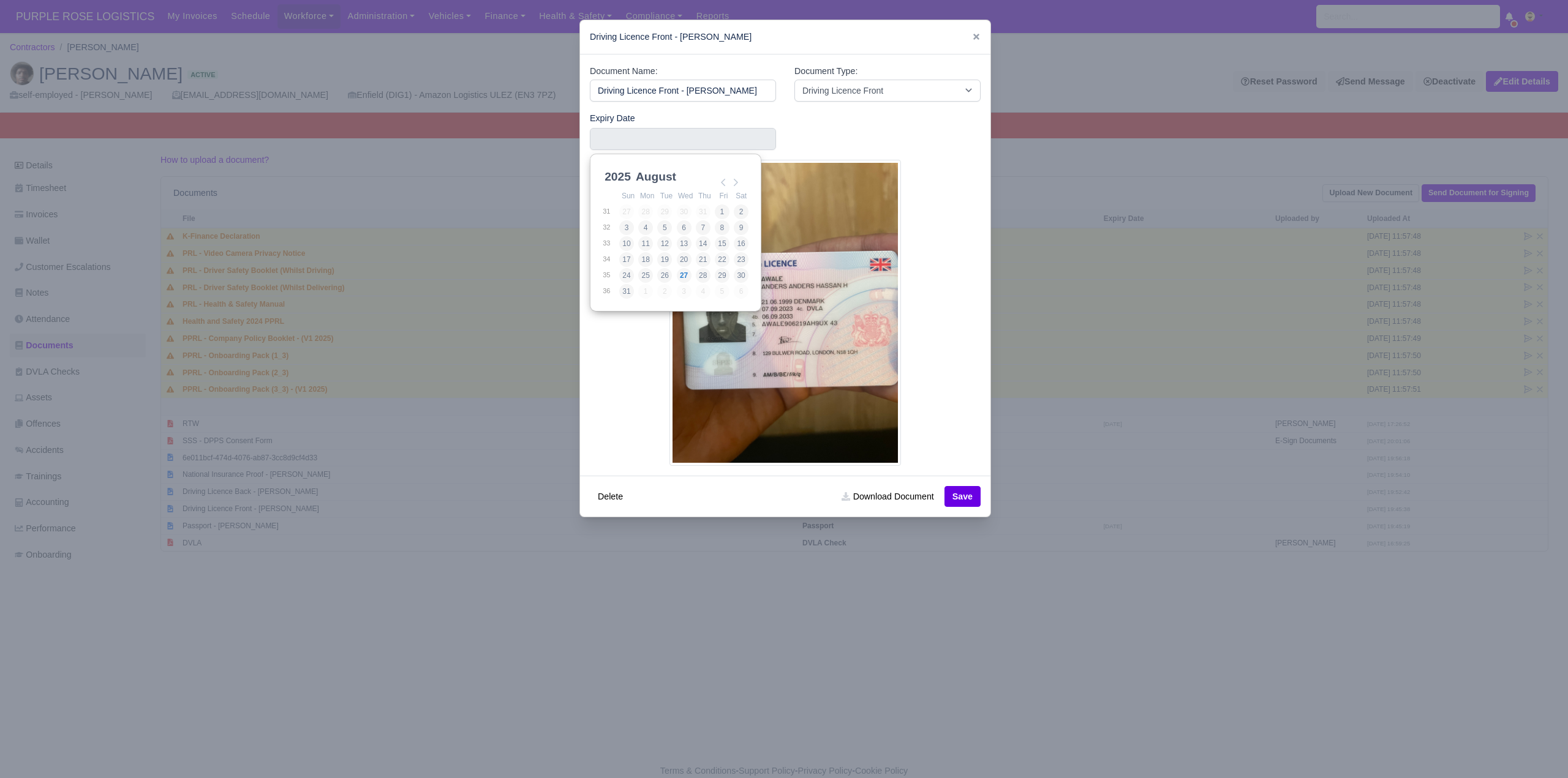
scroll to position [3, 0]
click at [614, 171] on select "2025 2026 2027 2028 2029 2030 2031 2032 2033 2034 2035 2036 2037 2038 2039 2040…" at bounding box center [630, 181] width 55 height 26
type input "2033-08-06"
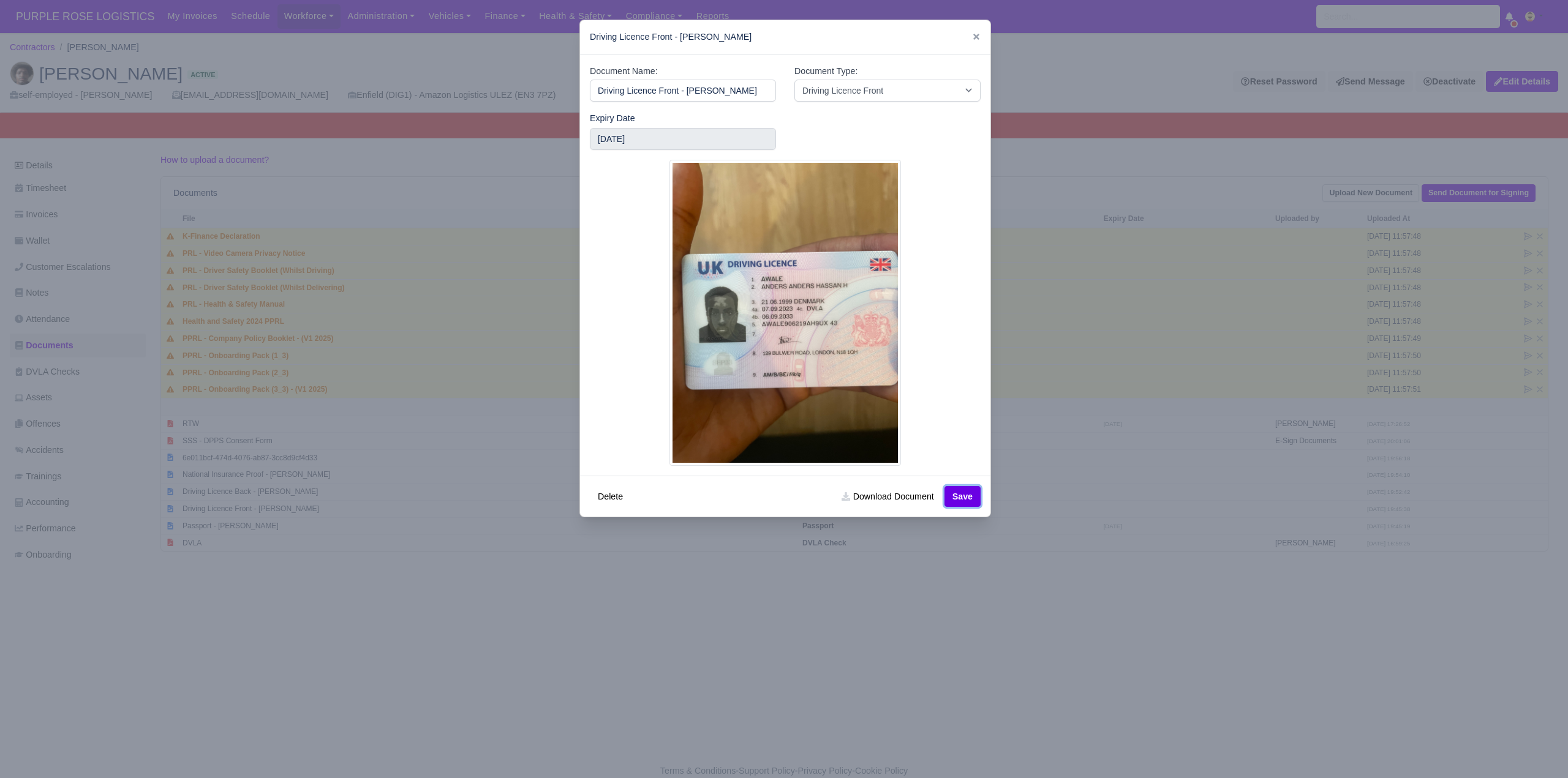
click at [960, 498] on button "Save" at bounding box center [963, 496] width 36 height 21
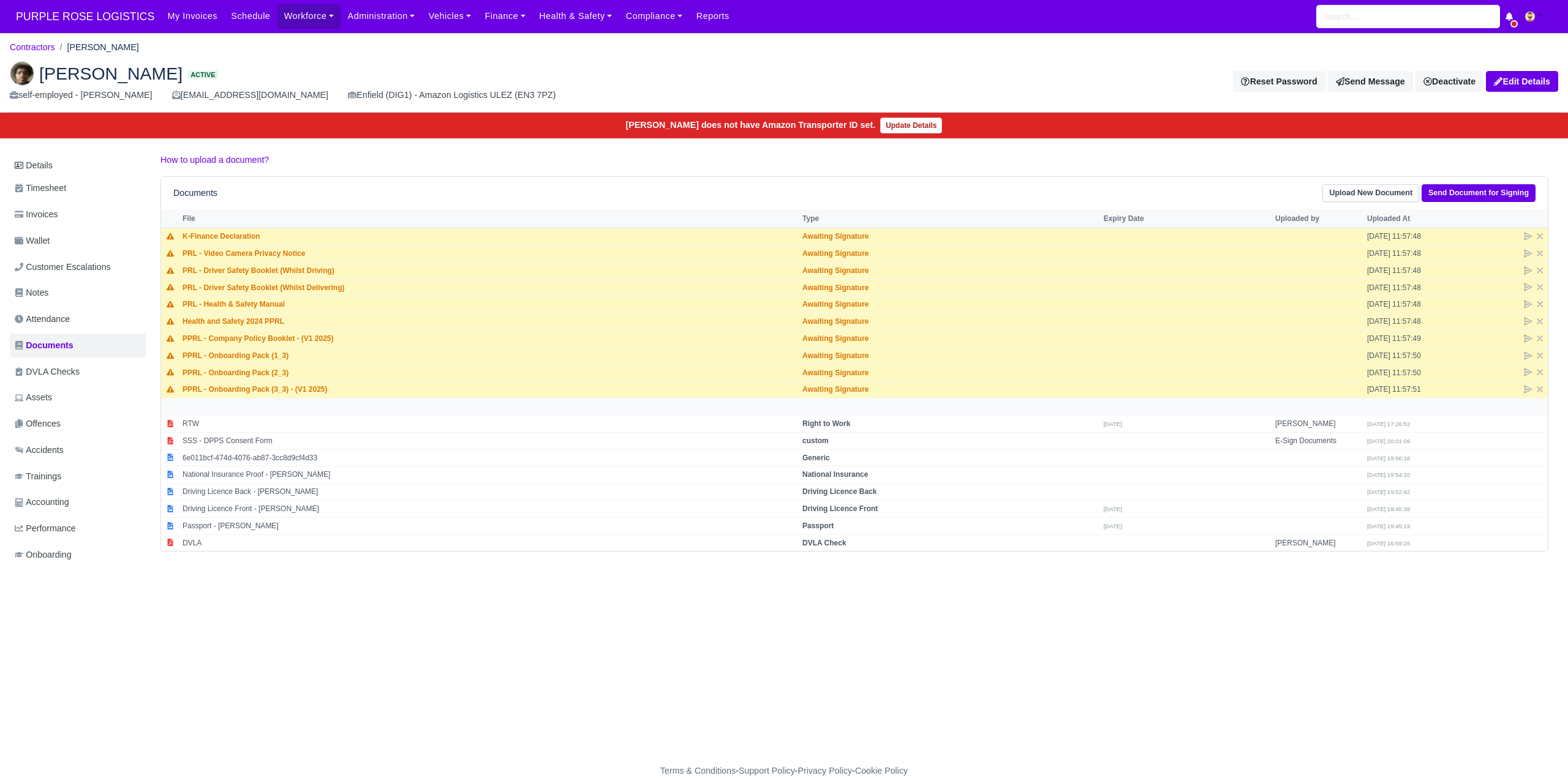
click at [826, 647] on main "Contractors [PERSON_NAME] [PERSON_NAME] Active self-employed - [PERSON_NAME] [E…" at bounding box center [784, 405] width 1568 height 716
click at [726, 644] on main "Contractors [PERSON_NAME] [PERSON_NAME] Active self-employed - [PERSON_NAME] [E…" at bounding box center [784, 405] width 1568 height 716
click at [482, 70] on h2 "[PERSON_NAME] Active" at bounding box center [392, 73] width 765 height 24
click at [689, 76] on h2 "[PERSON_NAME] Active" at bounding box center [392, 73] width 765 height 24
click at [686, 76] on h2 "[PERSON_NAME] Active" at bounding box center [392, 73] width 765 height 24
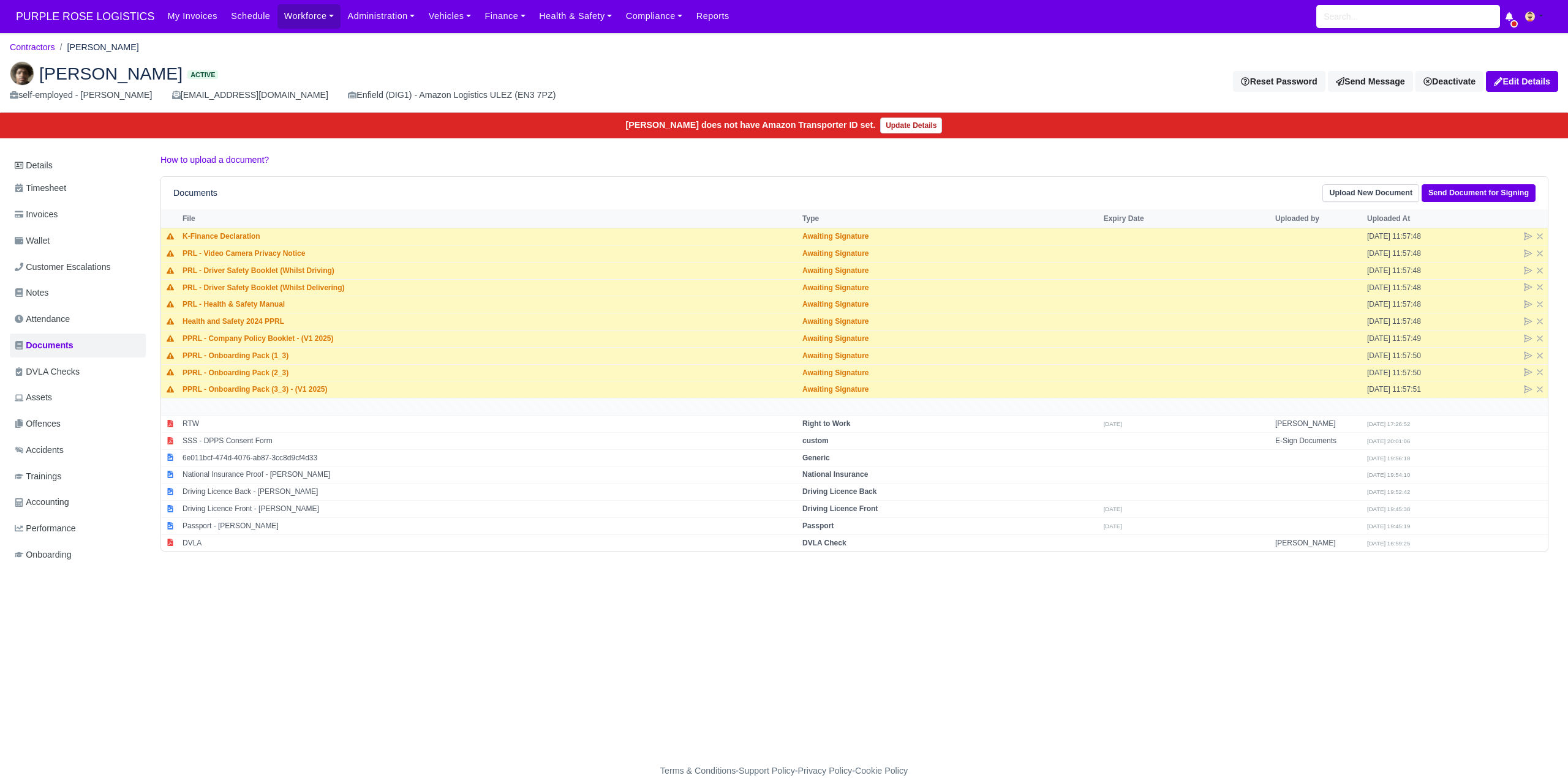
click at [698, 79] on h2 "[PERSON_NAME] Active" at bounding box center [392, 73] width 765 height 24
click at [643, 79] on h2 "[PERSON_NAME] Active" at bounding box center [392, 73] width 765 height 24
click at [646, 74] on h2 "Anders Awale Active" at bounding box center [392, 73] width 765 height 24
click at [639, 65] on h2 "Anders Awale Active" at bounding box center [392, 73] width 765 height 24
click at [627, 76] on h2 "Anders Awale Active" at bounding box center [392, 73] width 765 height 24
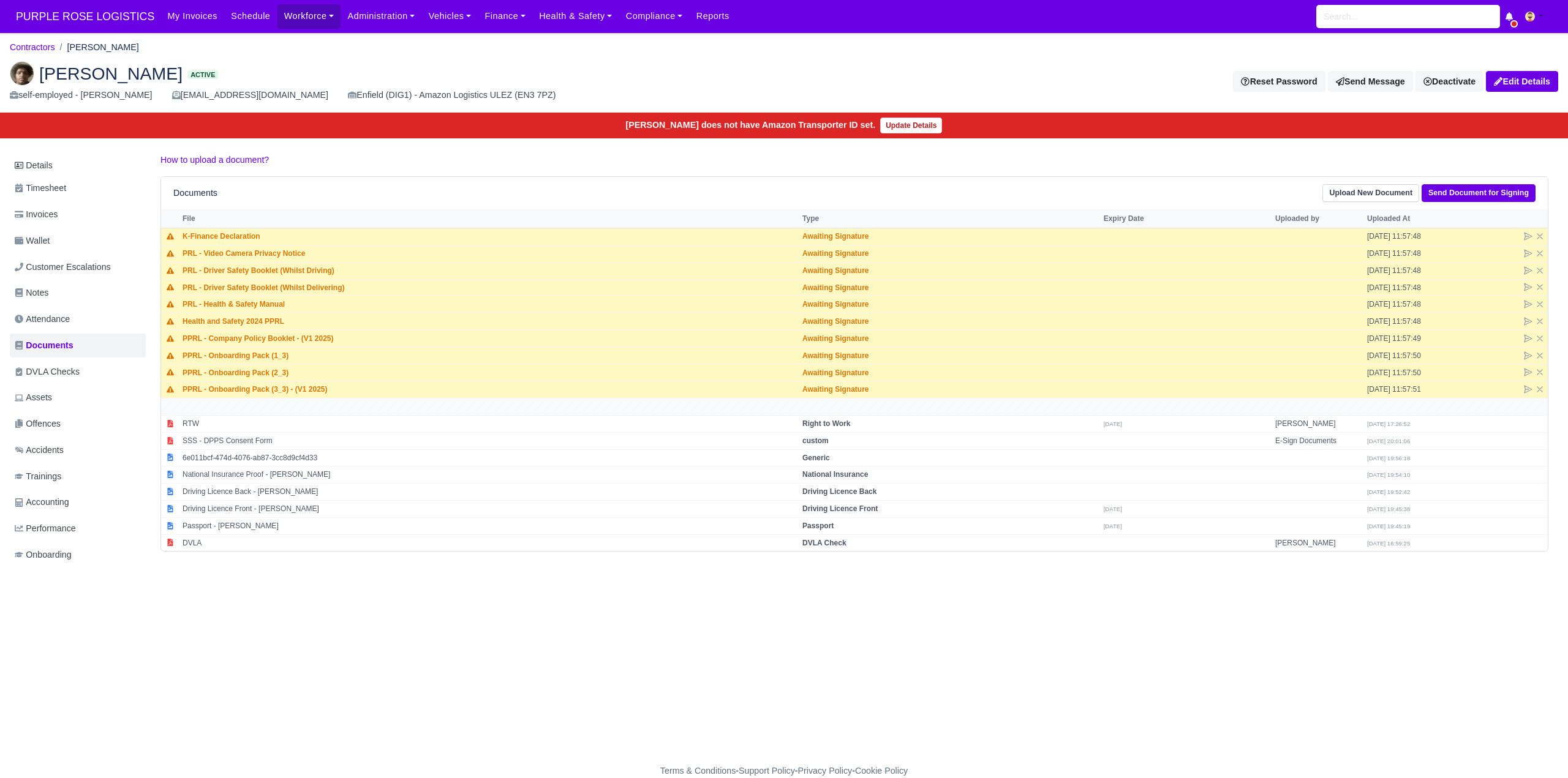
click at [580, 57] on div "Anders Awale Active self-employed - Anders Awale an.awale129@icloud.com Enfield…" at bounding box center [784, 82] width 1567 height 61
